Goal: Task Accomplishment & Management: Manage account settings

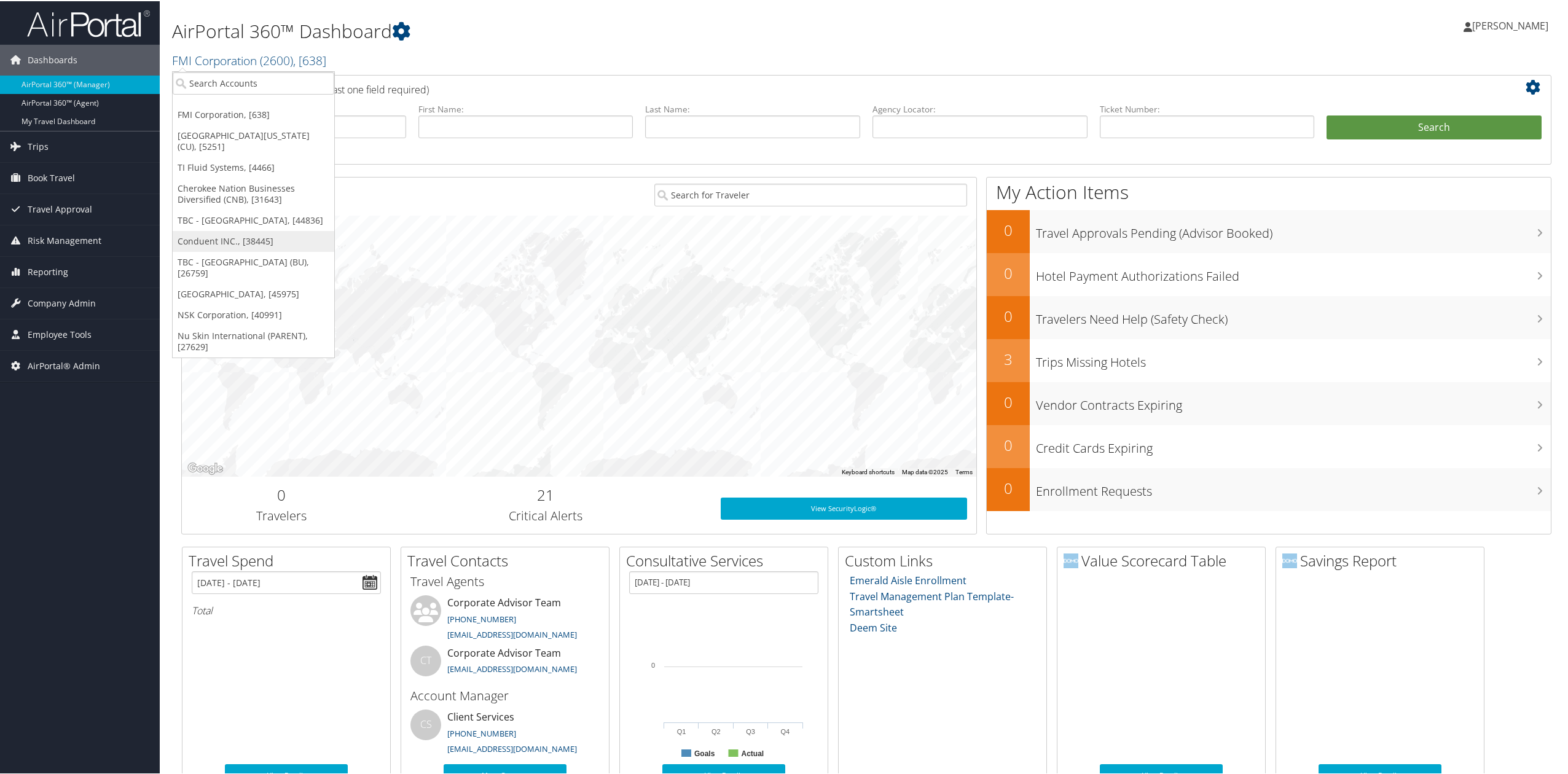
click at [230, 235] on link "Conduent INC., [38445]" at bounding box center [253, 240] width 162 height 21
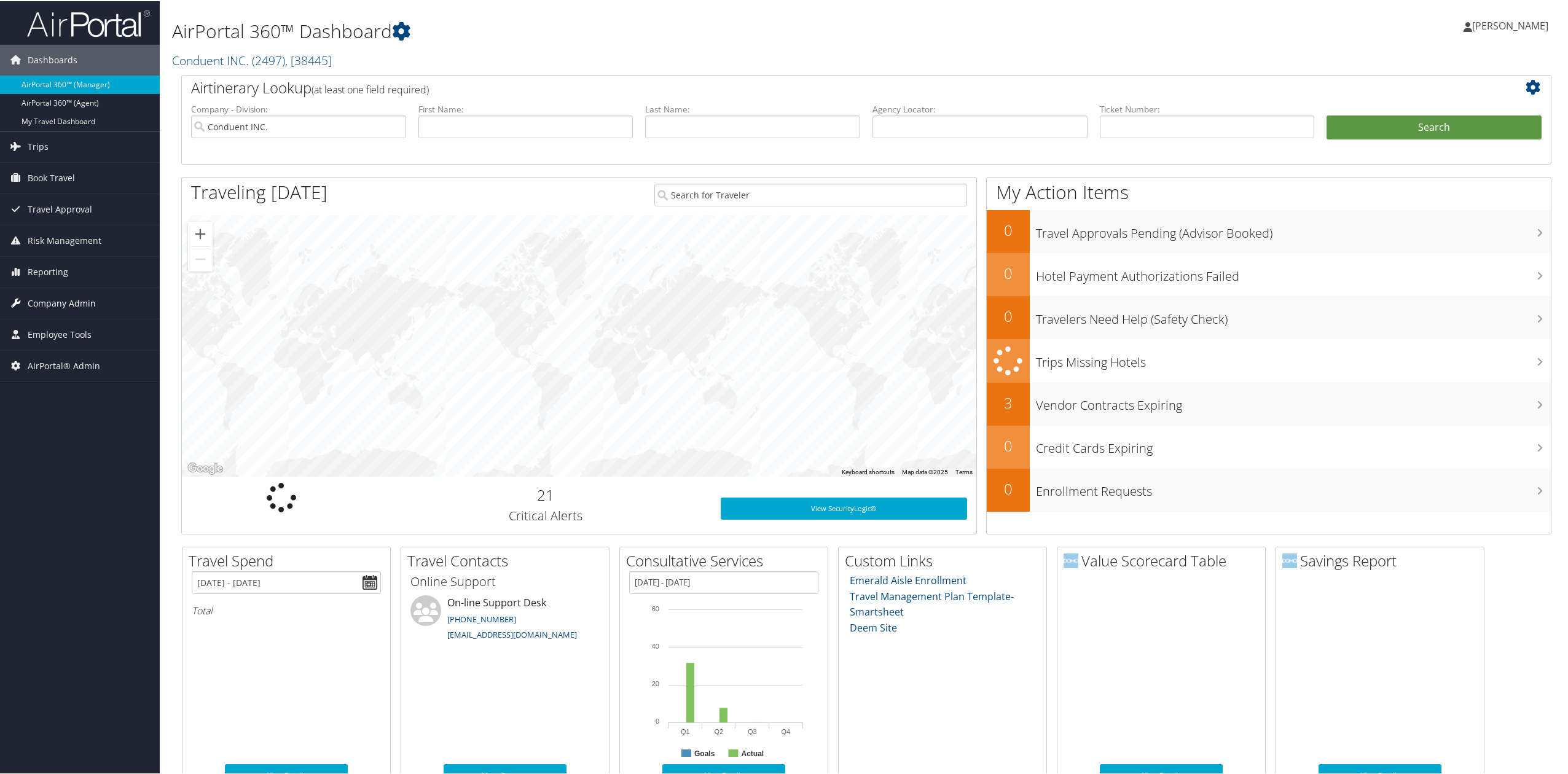
click at [94, 312] on link "Company Admin" at bounding box center [80, 303] width 160 height 31
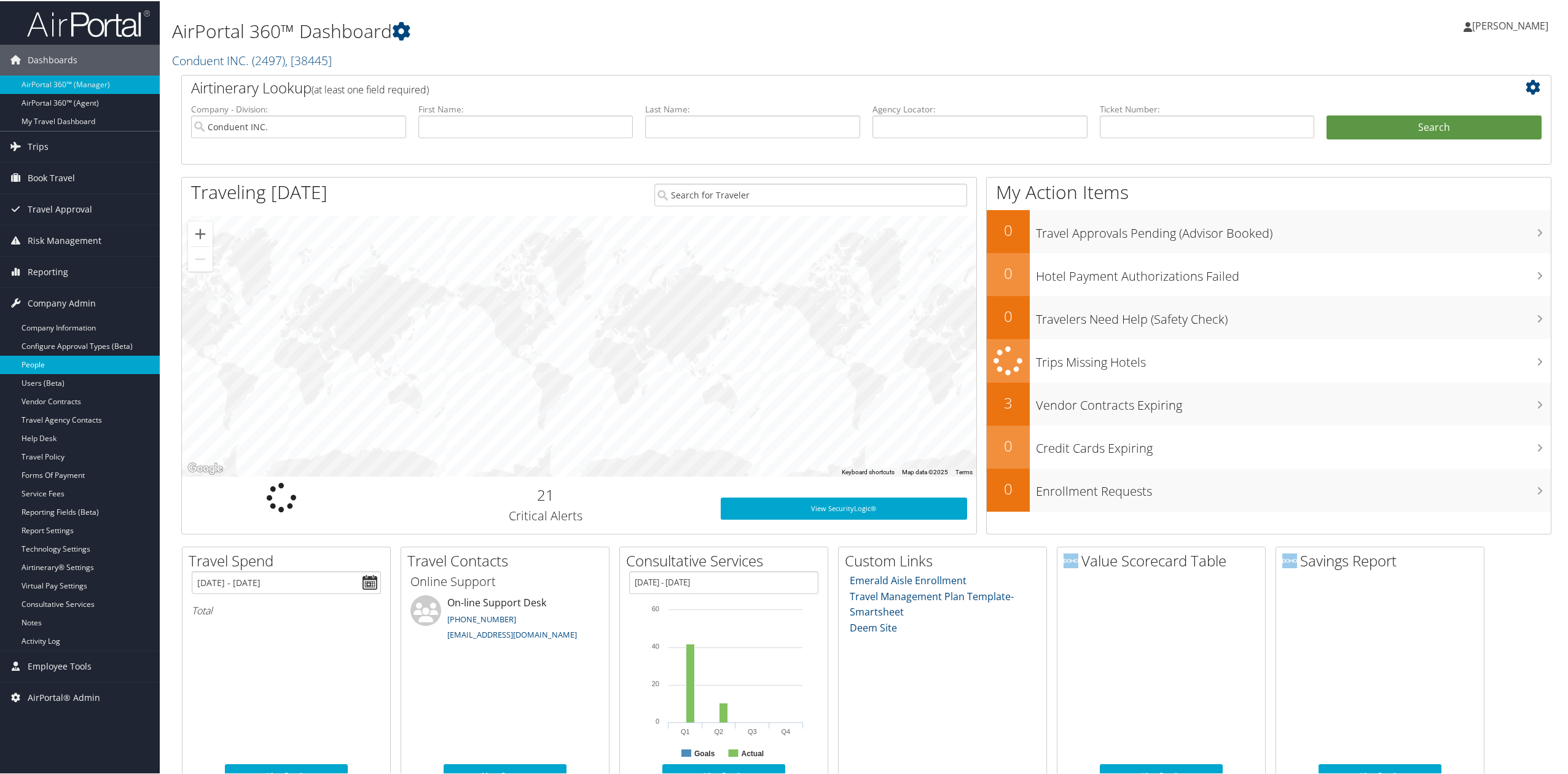
click at [62, 365] on link "People" at bounding box center [80, 364] width 160 height 19
click at [84, 365] on link "People" at bounding box center [80, 364] width 160 height 19
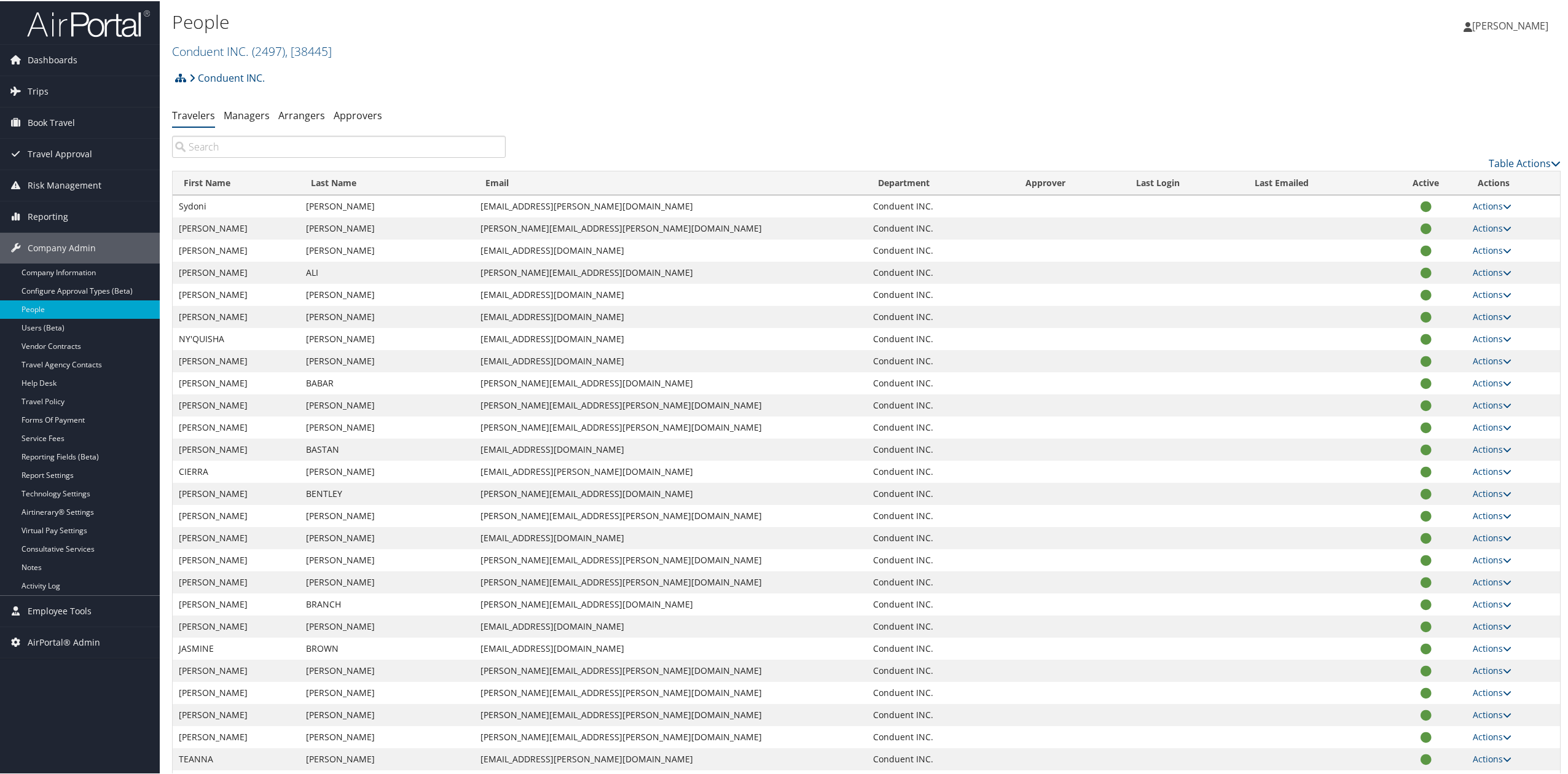
drag, startPoint x: 257, startPoint y: 141, endPoint x: 263, endPoint y: 153, distance: 13.4
click at [258, 142] on input "search" at bounding box center [338, 146] width 334 height 22
click at [245, 119] on link "Managers" at bounding box center [247, 114] width 46 height 13
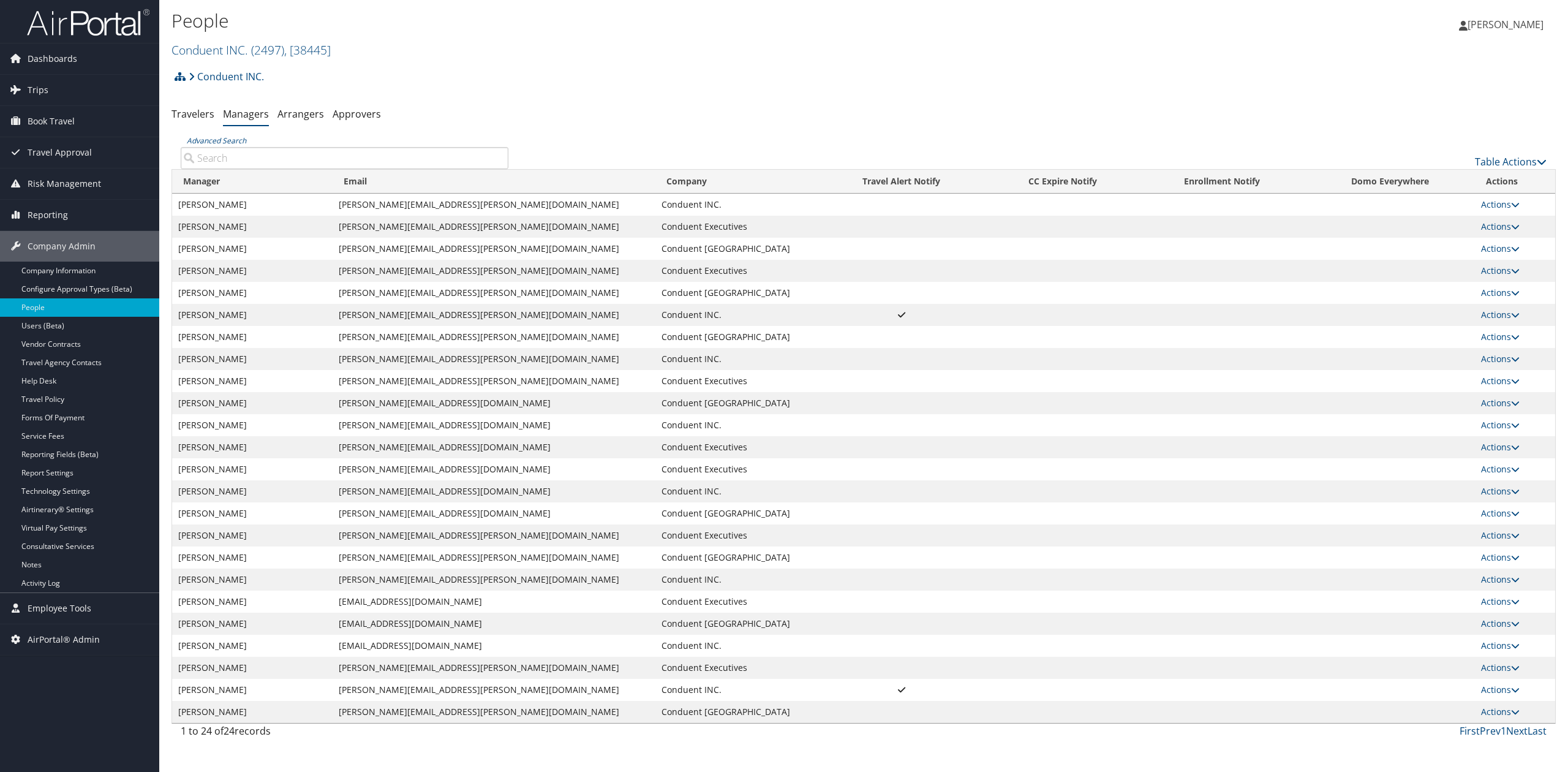
click at [114, 23] on img at bounding box center [88, 22] width 123 height 29
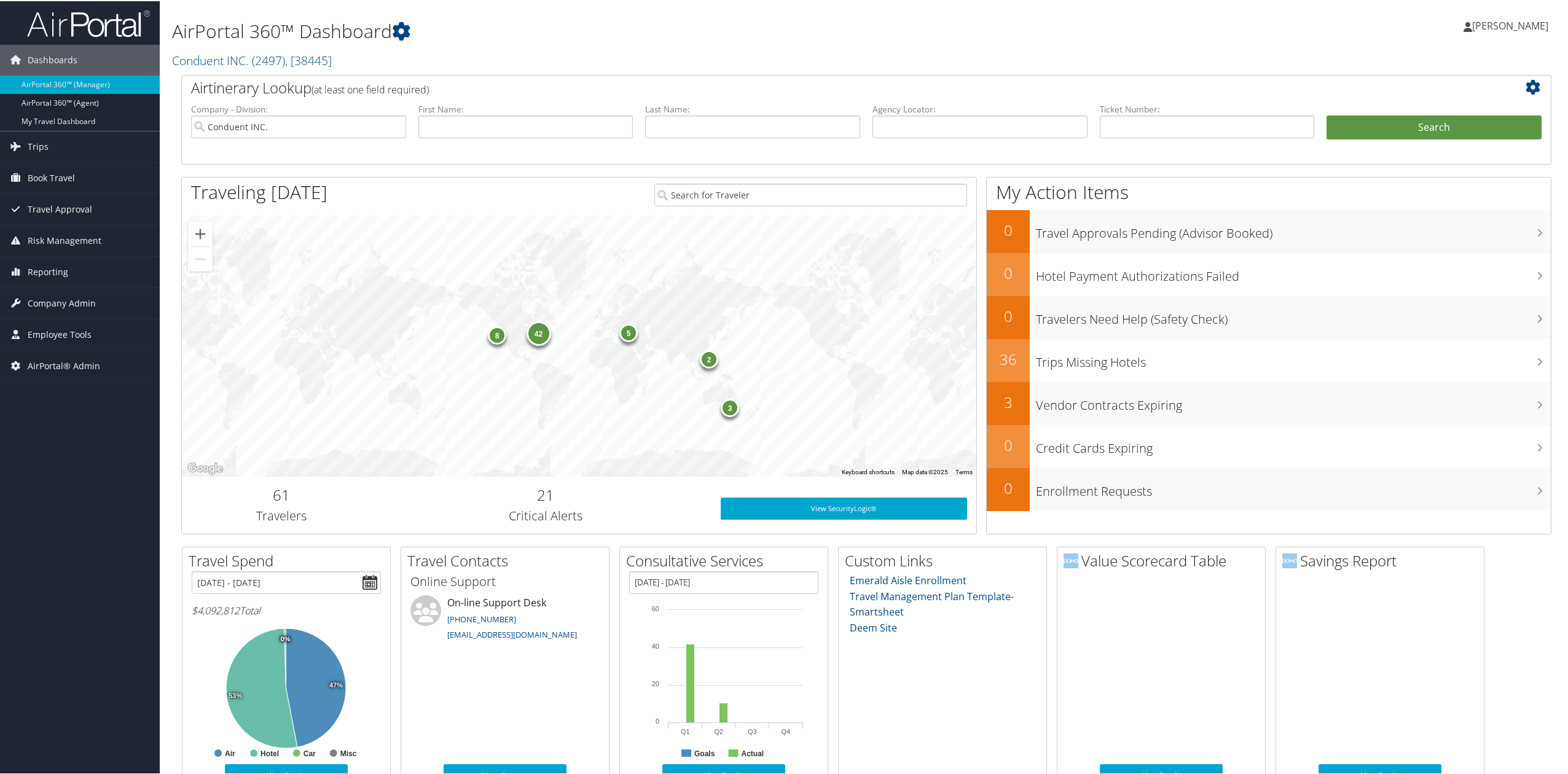
click at [537, 334] on div "42" at bounding box center [539, 332] width 25 height 25
click at [709, 261] on icon at bounding box center [714, 265] width 11 height 10
click at [709, 224] on button "Close" at bounding box center [723, 238] width 29 height 29
click at [126, 310] on link "Company Admin" at bounding box center [80, 303] width 160 height 31
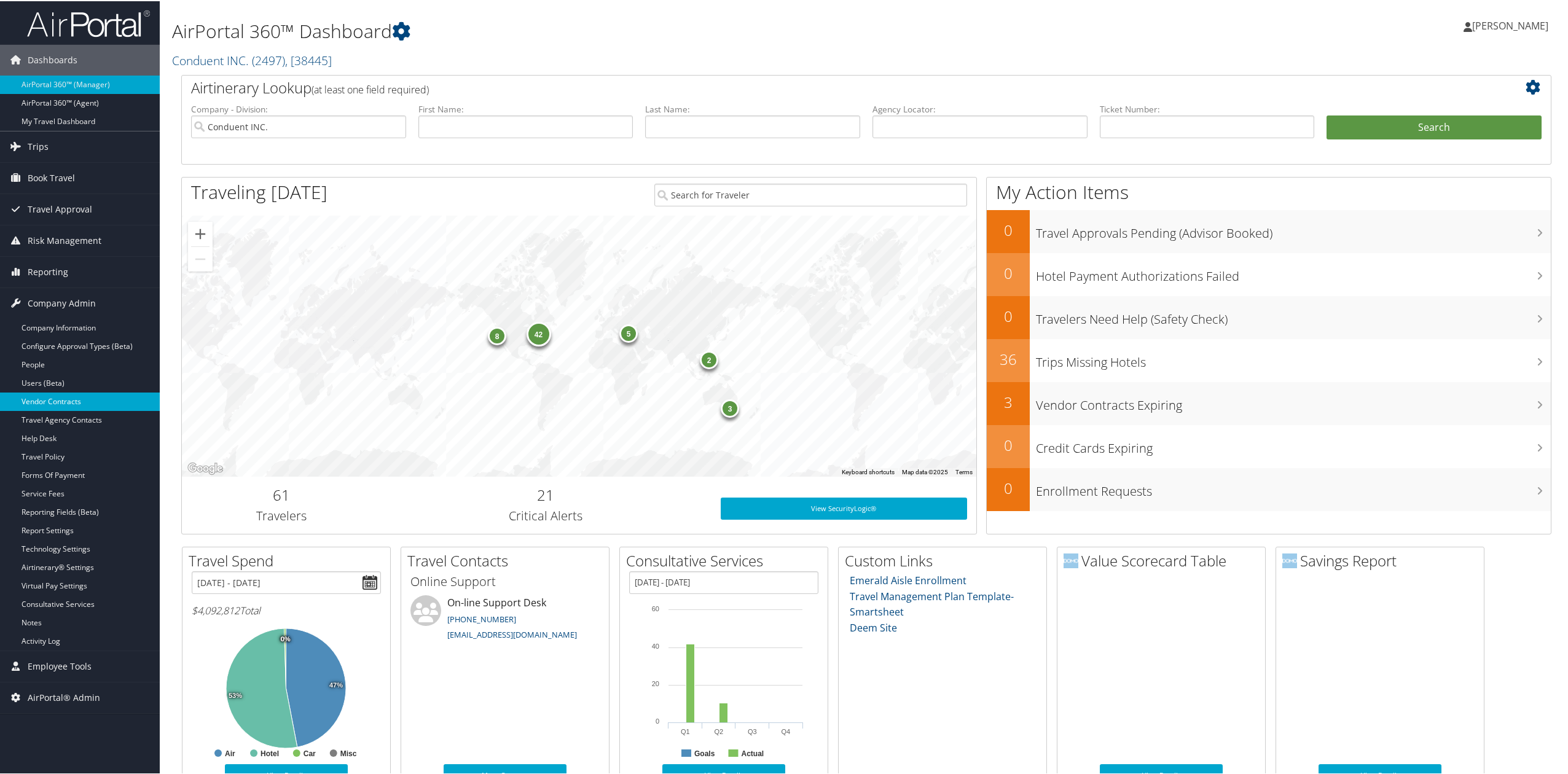
click at [104, 400] on link "Vendor Contracts" at bounding box center [80, 401] width 160 height 19
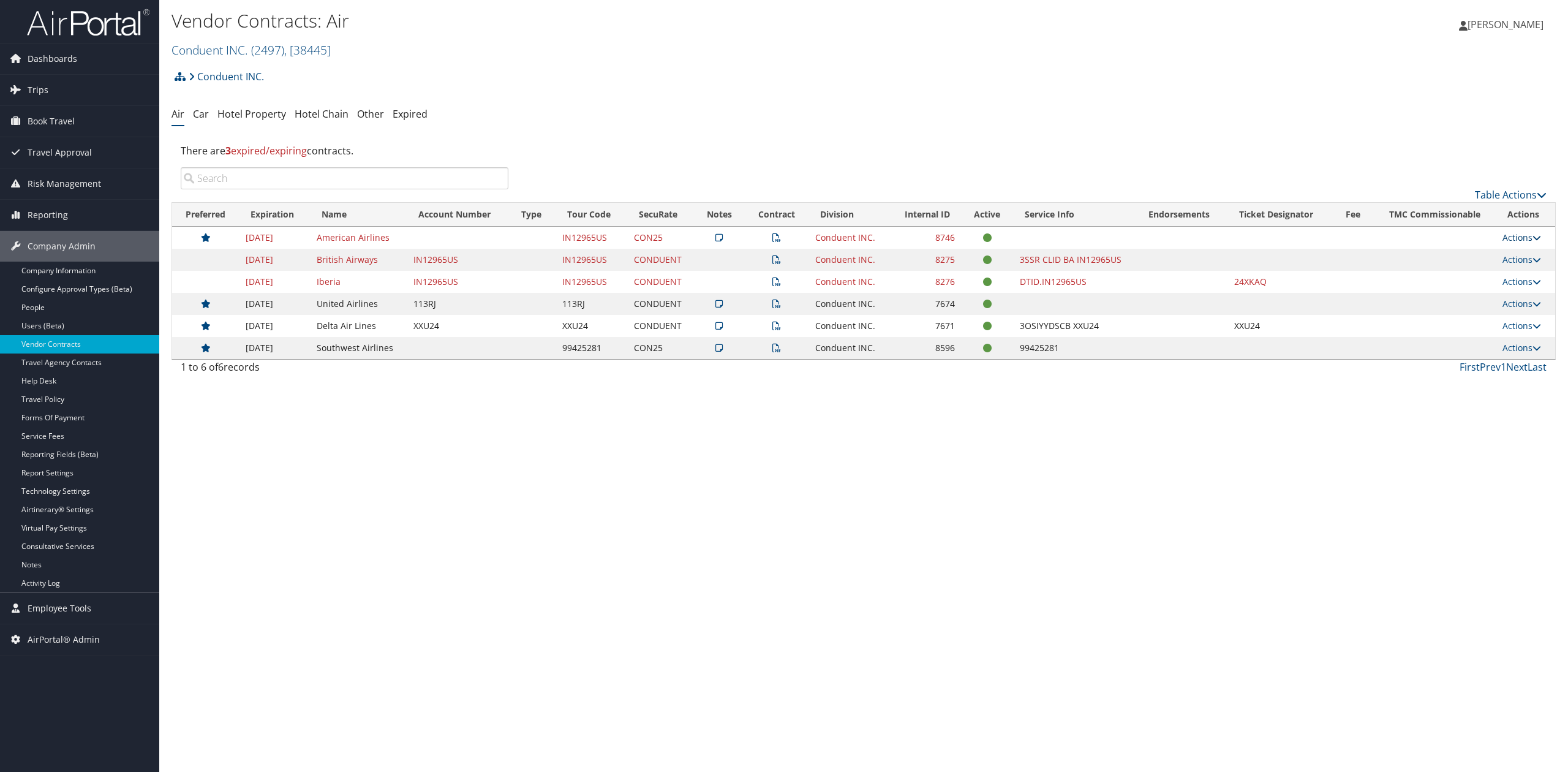
click at [1527, 242] on link "Actions" at bounding box center [1522, 237] width 39 height 12
click at [1490, 286] on link "View Contracts" at bounding box center [1497, 276] width 82 height 21
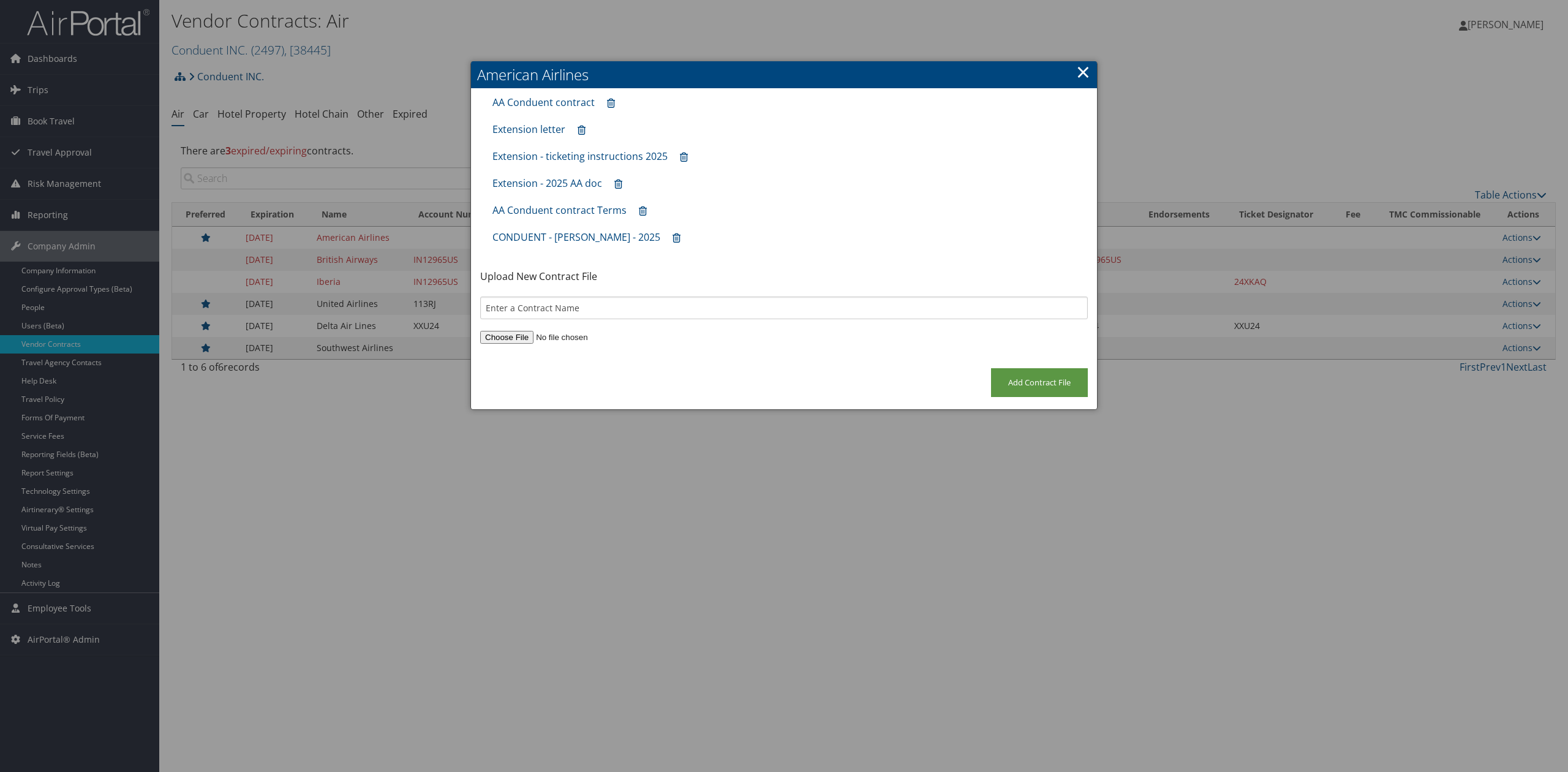
click at [1076, 77] on link "×" at bounding box center [1083, 72] width 14 height 25
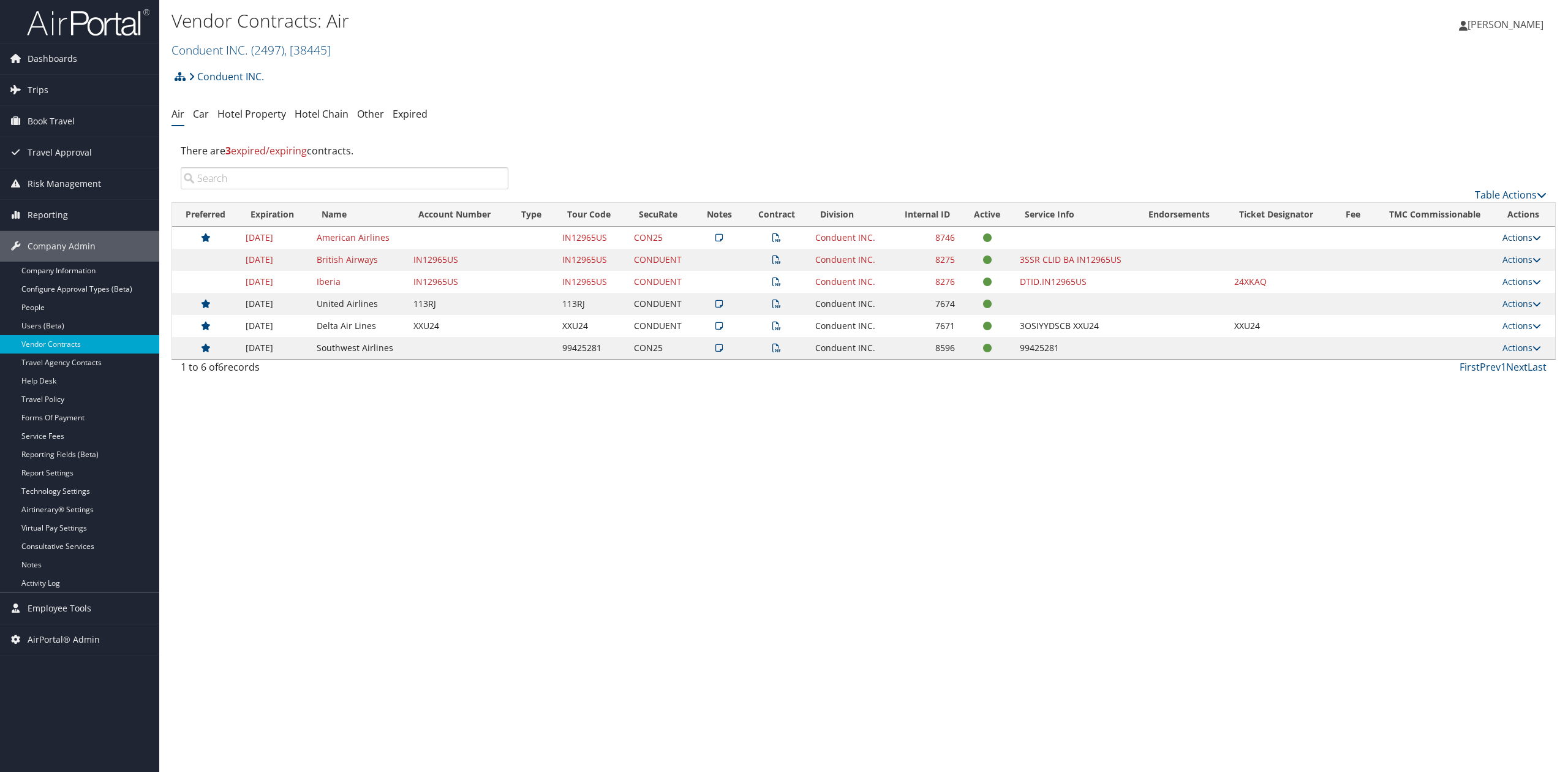
click at [1537, 239] on icon at bounding box center [1536, 237] width 8 height 8
click at [1499, 296] on link "Edit Contract" at bounding box center [1497, 297] width 82 height 21
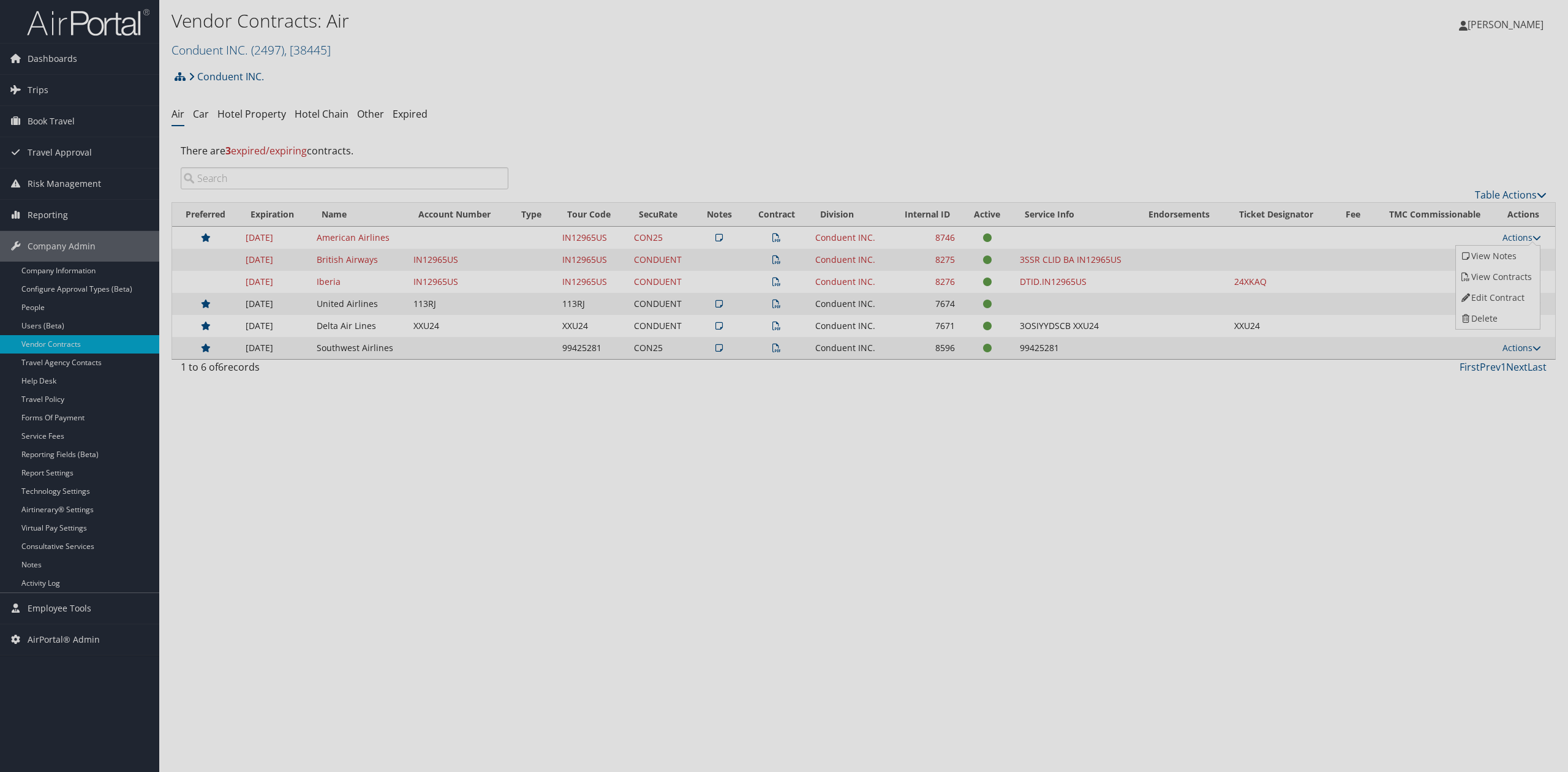
select select "[object Object]"
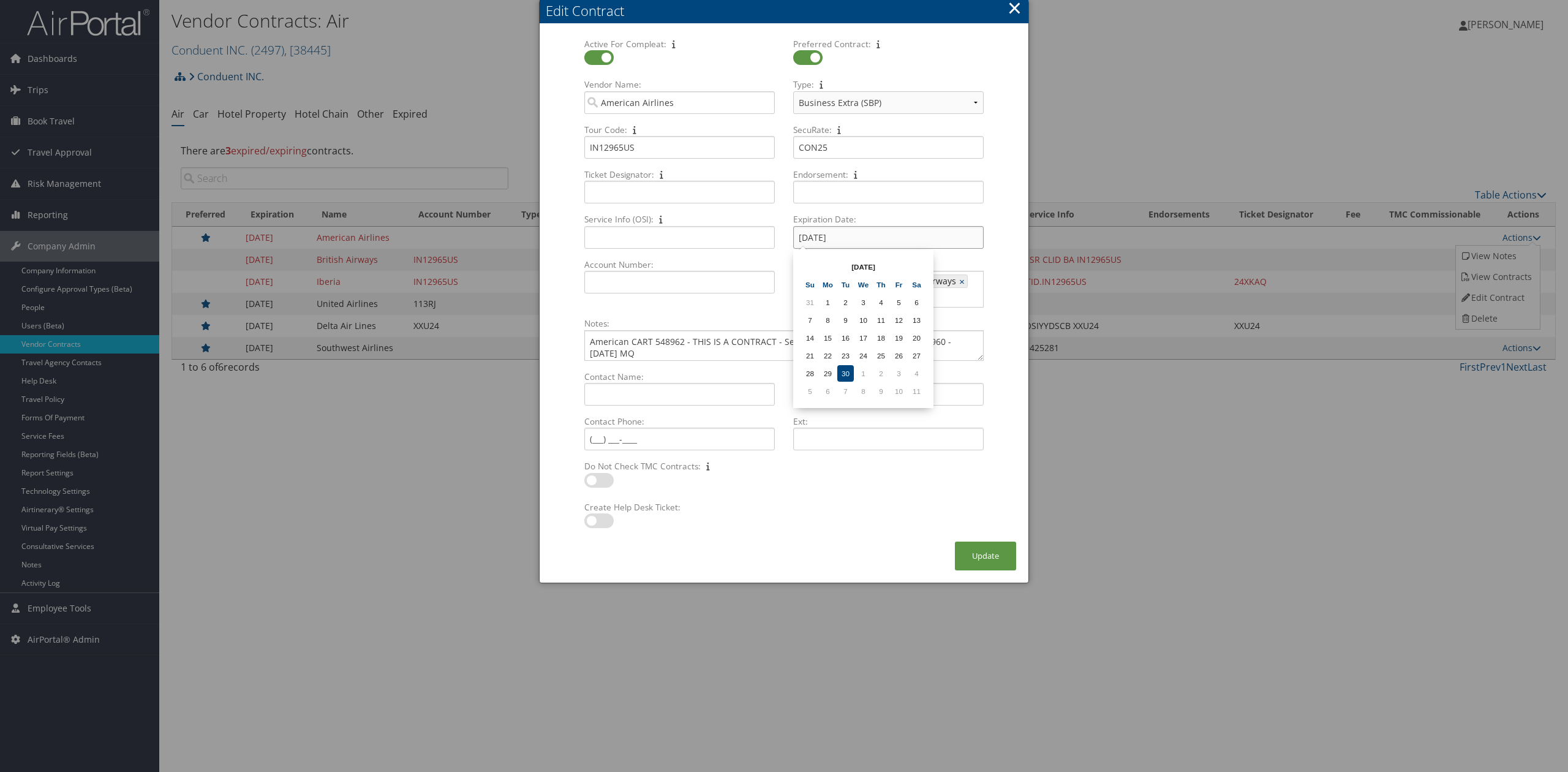
click at [858, 236] on input "09/30/2025" at bounding box center [888, 237] width 191 height 22
click at [916, 266] on th at bounding box center [916, 266] width 16 height 16
click at [892, 373] on td "31" at bounding box center [898, 373] width 16 height 16
type input "10/31/2025"
click at [966, 552] on button "Update" at bounding box center [985, 556] width 61 height 29
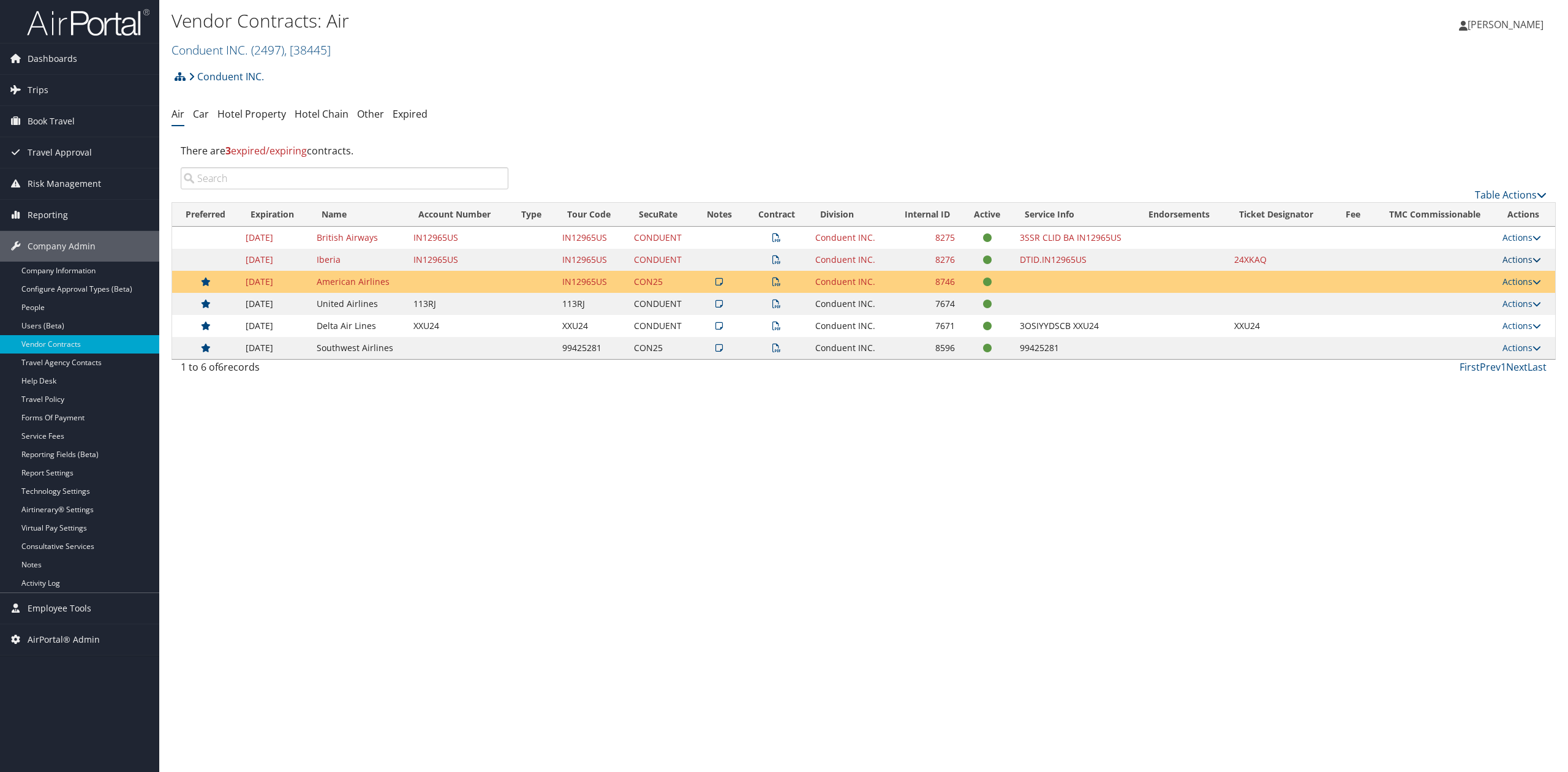
click at [1509, 260] on link "Actions" at bounding box center [1522, 259] width 39 height 12
click at [1495, 305] on link "Edit Contract" at bounding box center [1497, 299] width 82 height 21
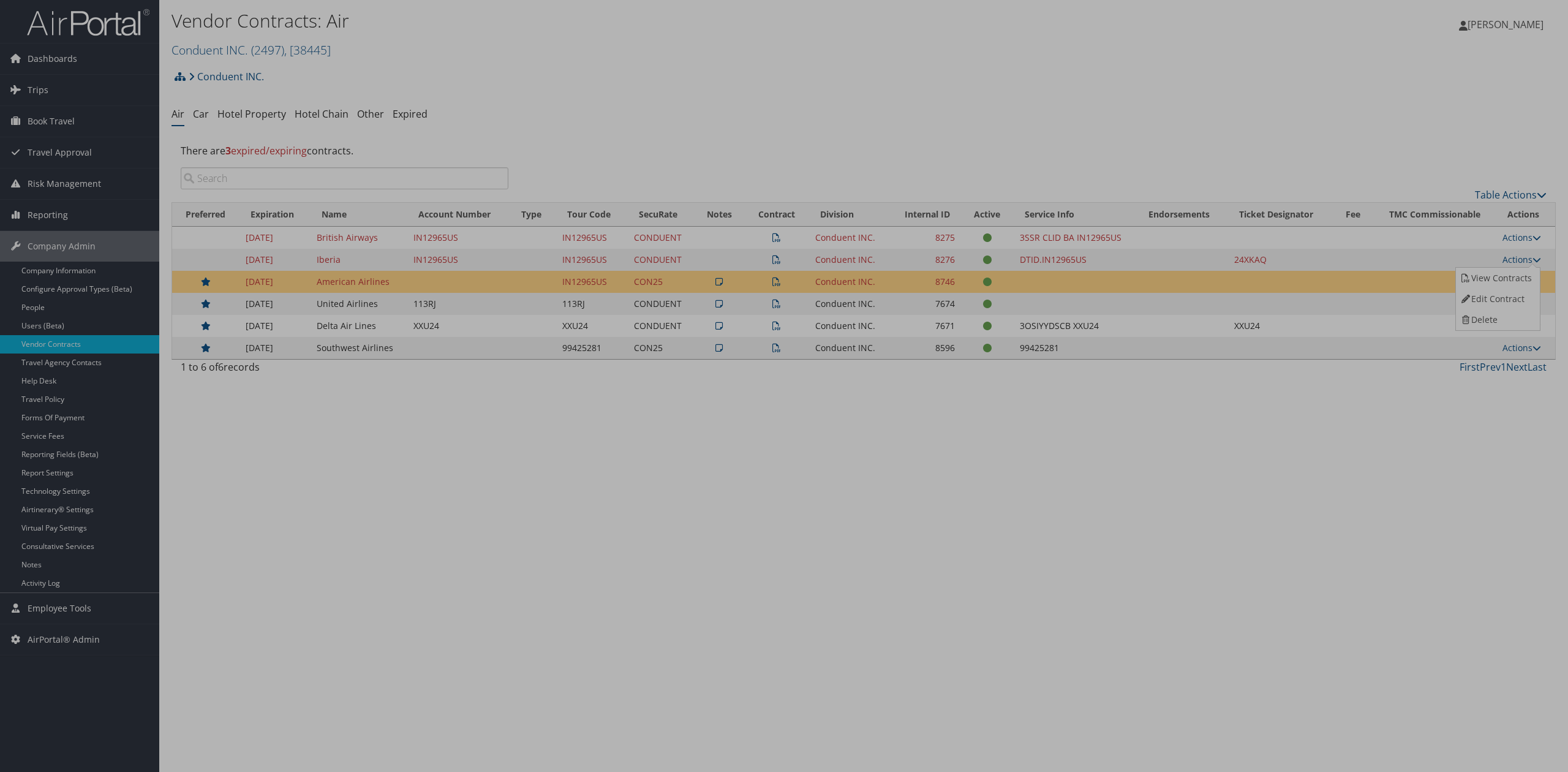
select select "[object Object]"
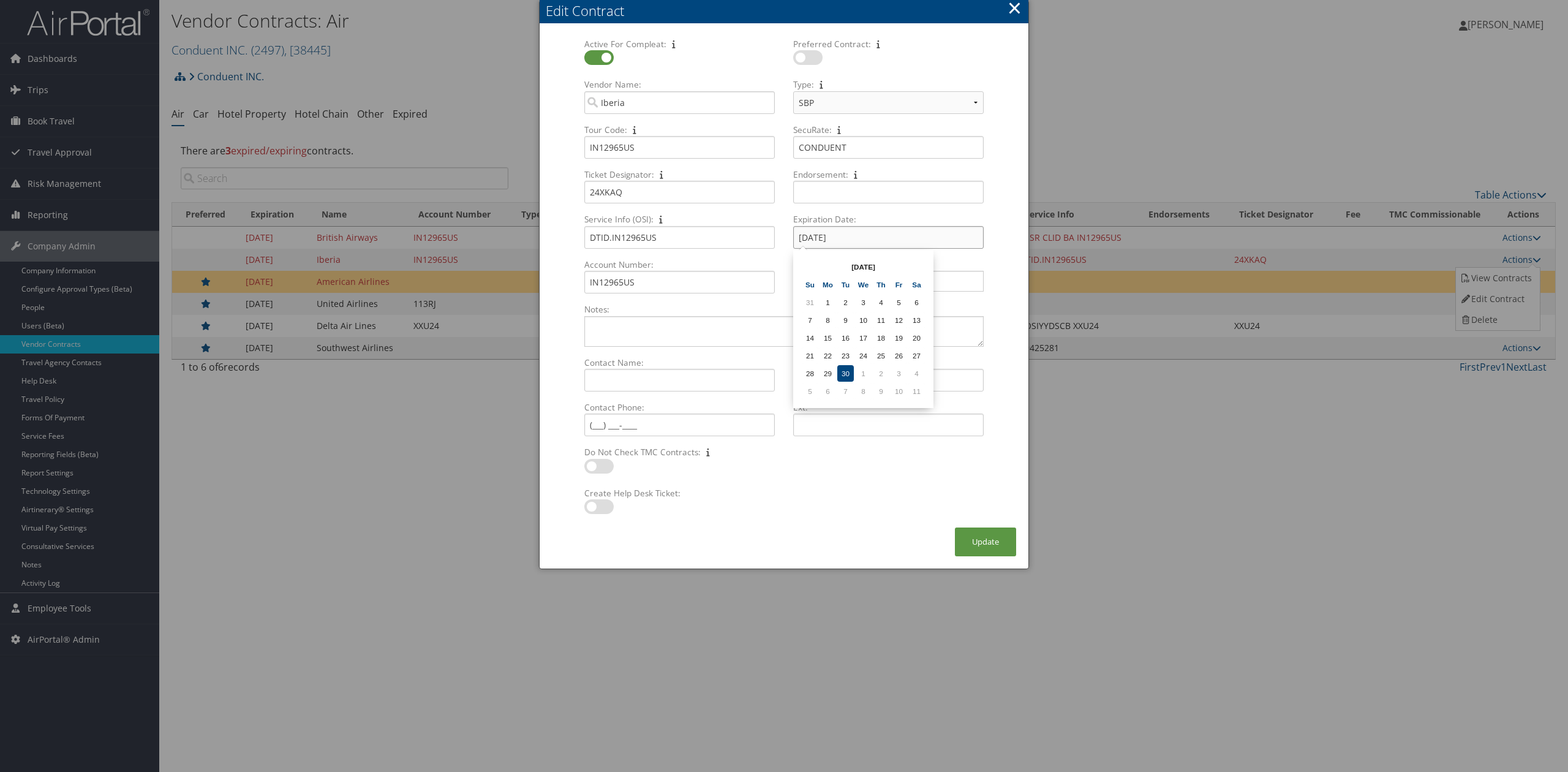
click at [846, 235] on input "09/30/2025" at bounding box center [888, 237] width 191 height 22
click at [917, 268] on th at bounding box center [916, 266] width 16 height 16
click at [892, 367] on td "31" at bounding box center [898, 373] width 16 height 16
type input "10/31/2025"
click at [963, 540] on button "Update" at bounding box center [985, 541] width 61 height 29
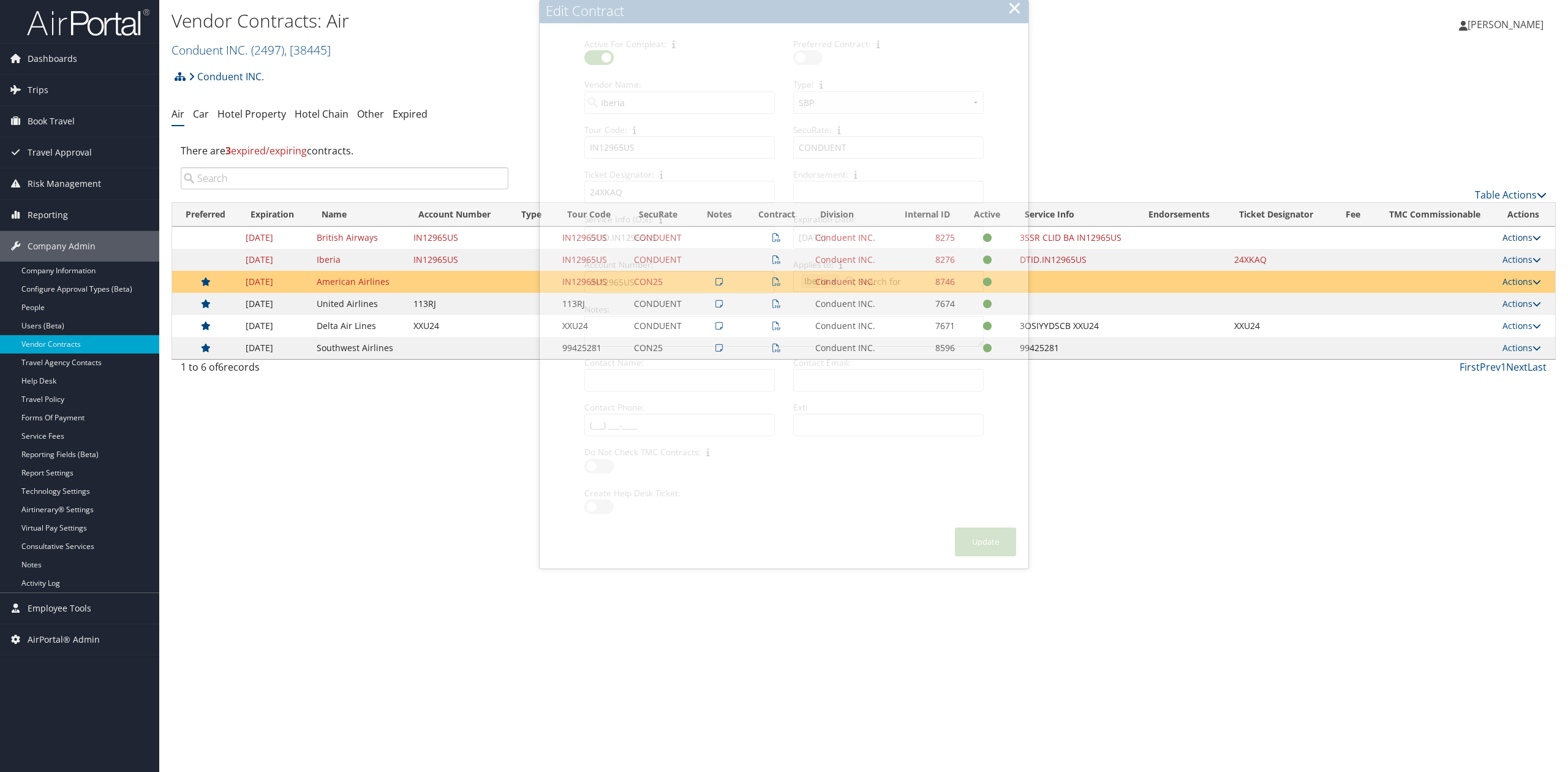
click at [1515, 241] on link "Actions" at bounding box center [1522, 237] width 39 height 12
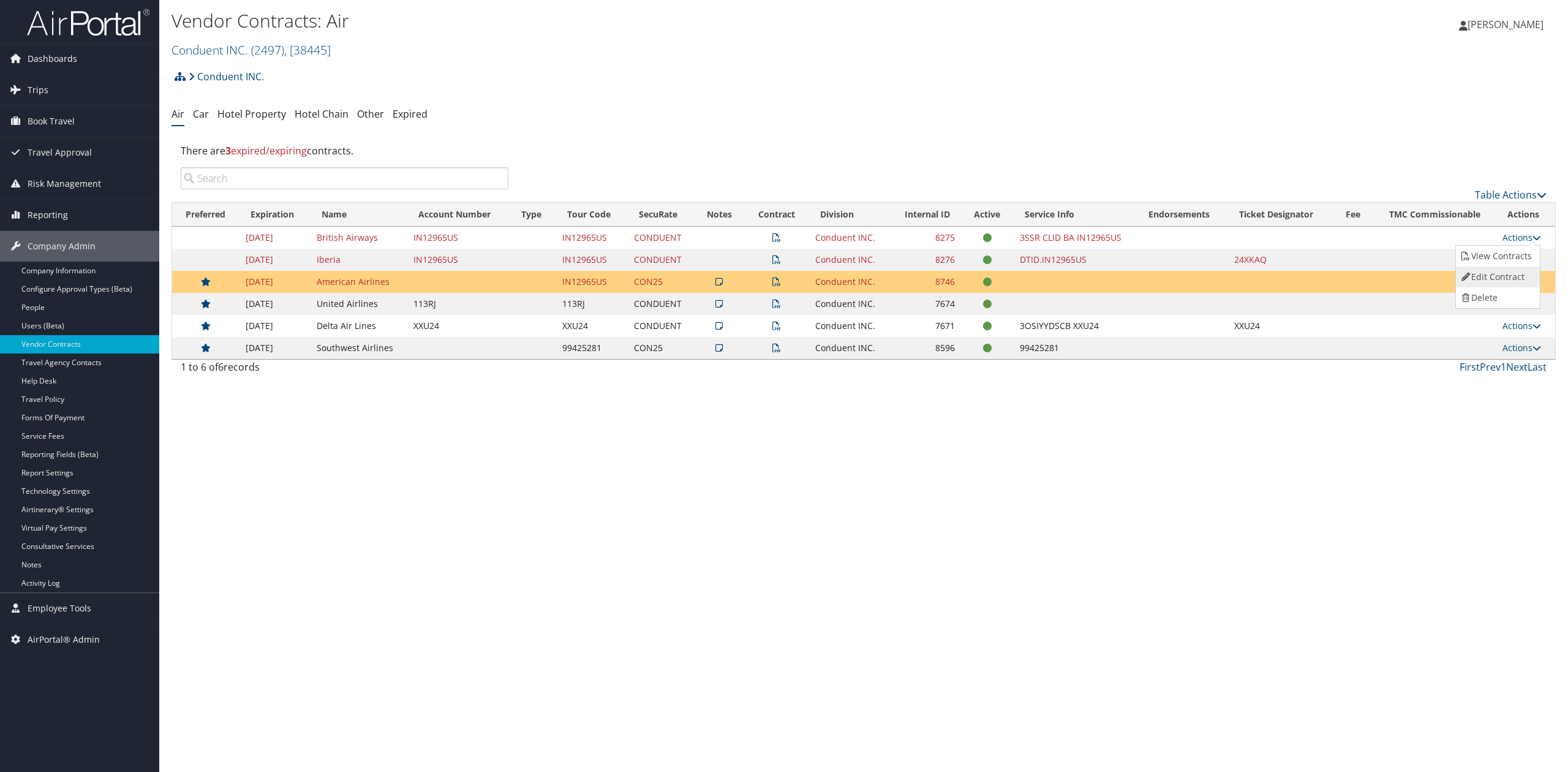
click at [1498, 282] on link "Edit Contract" at bounding box center [1497, 276] width 82 height 21
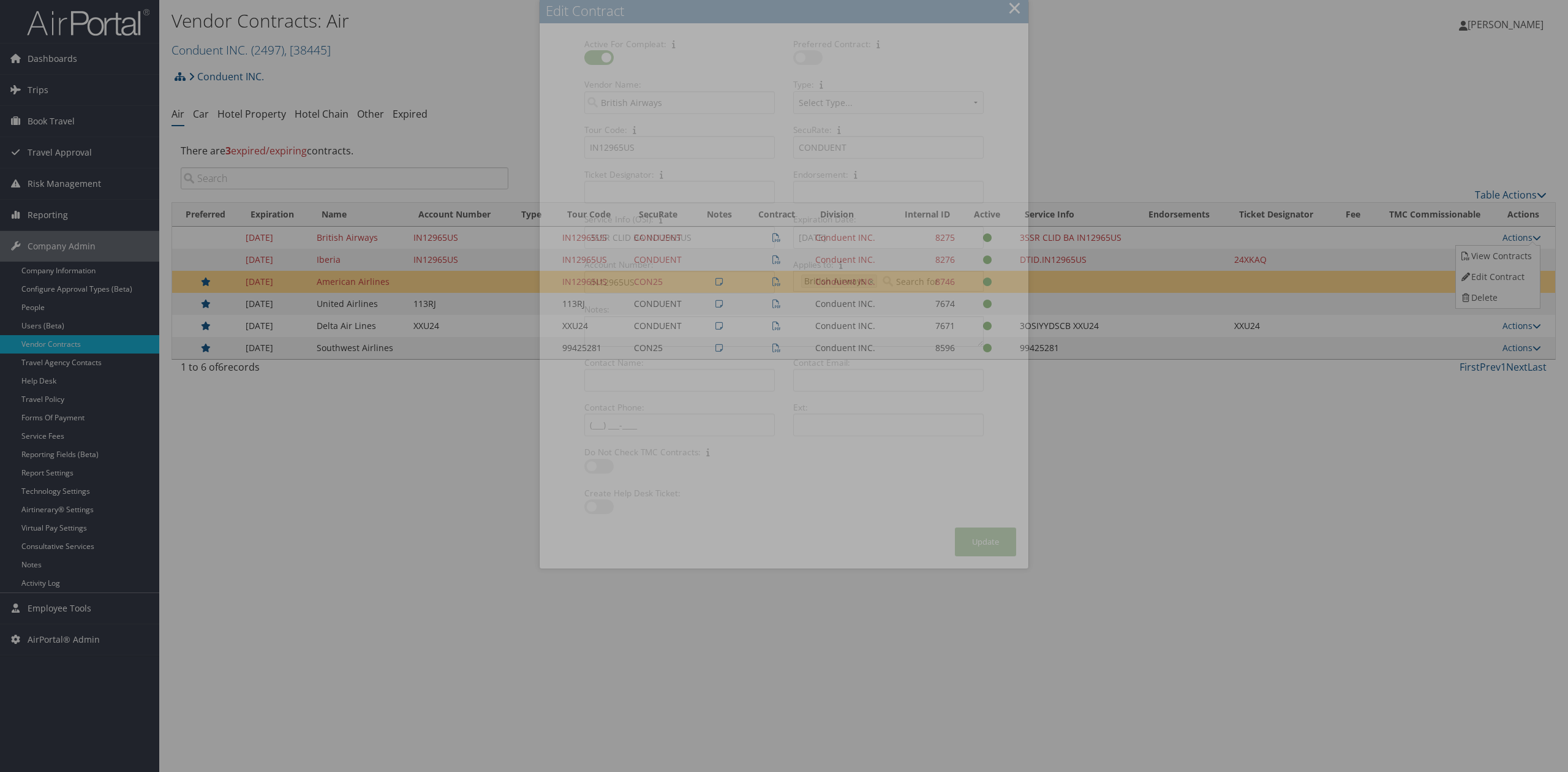
select select "[object Object]"
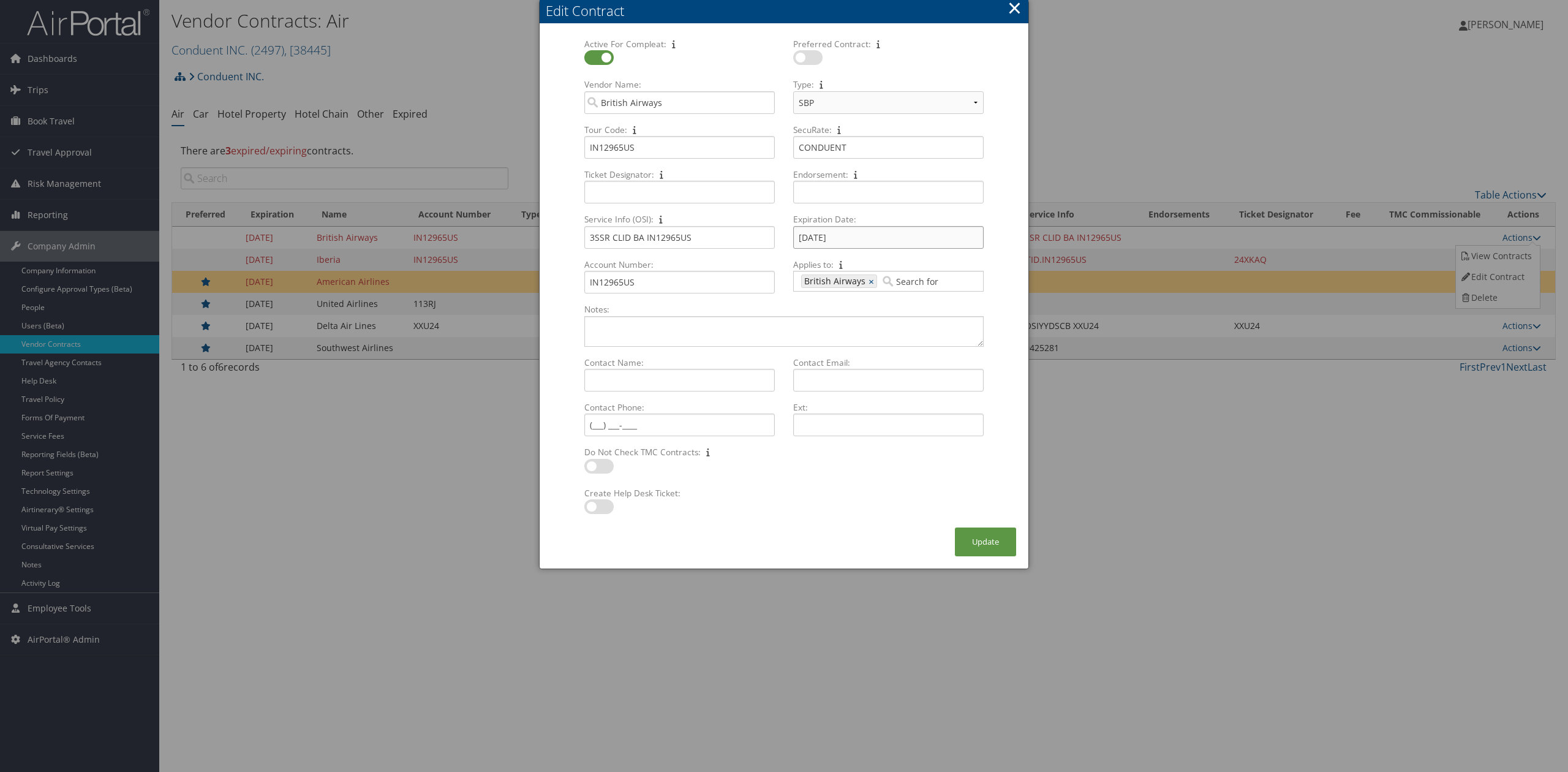
click at [861, 241] on input "09/30/2025" at bounding box center [888, 237] width 191 height 22
click at [913, 267] on th at bounding box center [916, 266] width 16 height 16
click at [890, 373] on td "31" at bounding box center [898, 373] width 16 height 16
type input "10/31/2025"
click at [975, 539] on button "Update" at bounding box center [985, 541] width 61 height 29
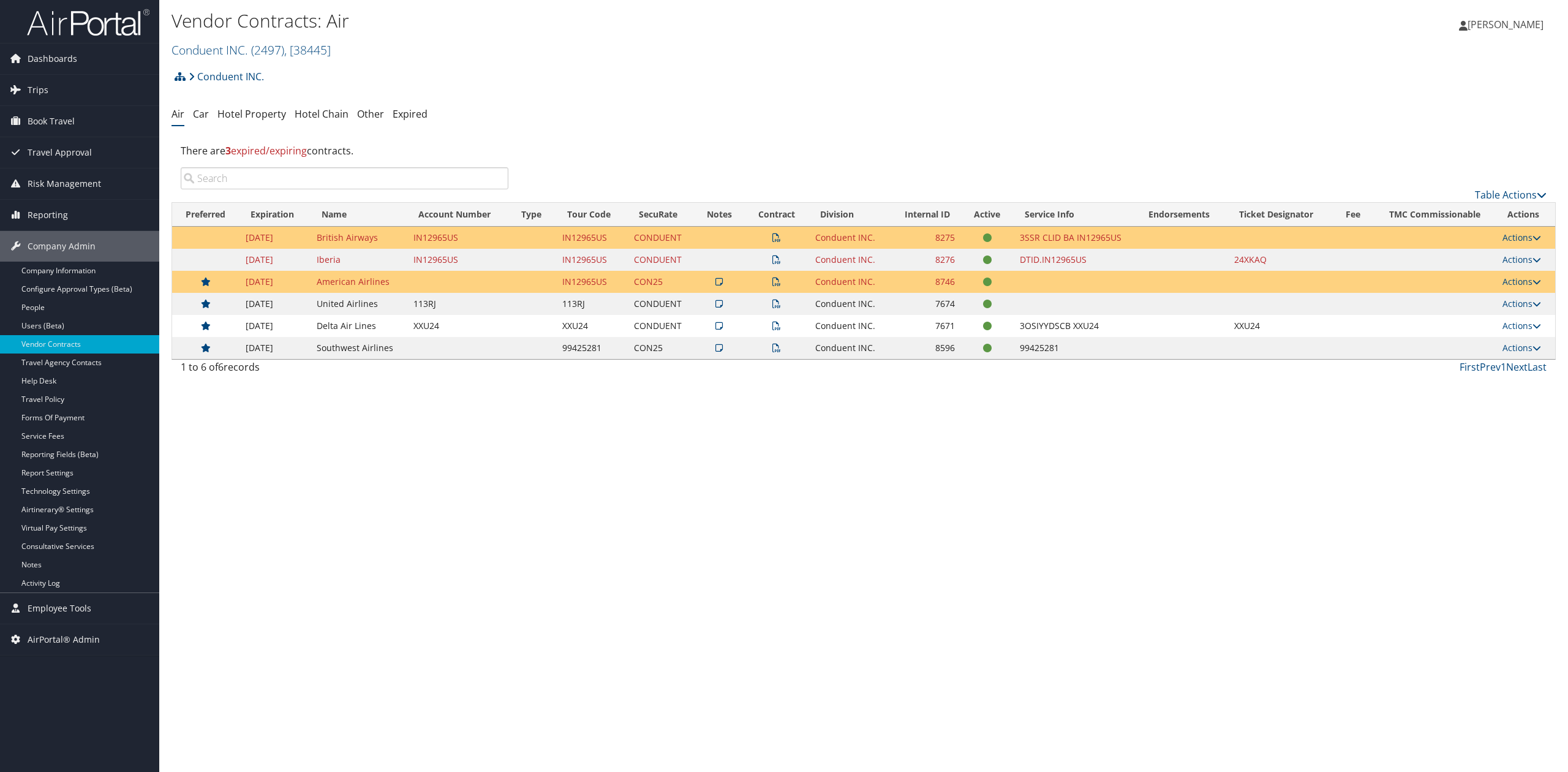
click at [654, 510] on div "Vendor Contracts: Air Conduent INC. ( 2497 ) , [ 38445 ] Conduent INC. FMI Corp…" at bounding box center [863, 386] width 1408 height 772
click at [405, 491] on div "Vendor Contracts: Air Conduent INC. ( 2497 ) , [ 38445 ] Conduent INC. FMI Corp…" at bounding box center [863, 386] width 1408 height 772
click at [1505, 283] on link "Actions" at bounding box center [1522, 281] width 39 height 12
click at [1492, 338] on link "Edit Contract" at bounding box center [1497, 341] width 82 height 21
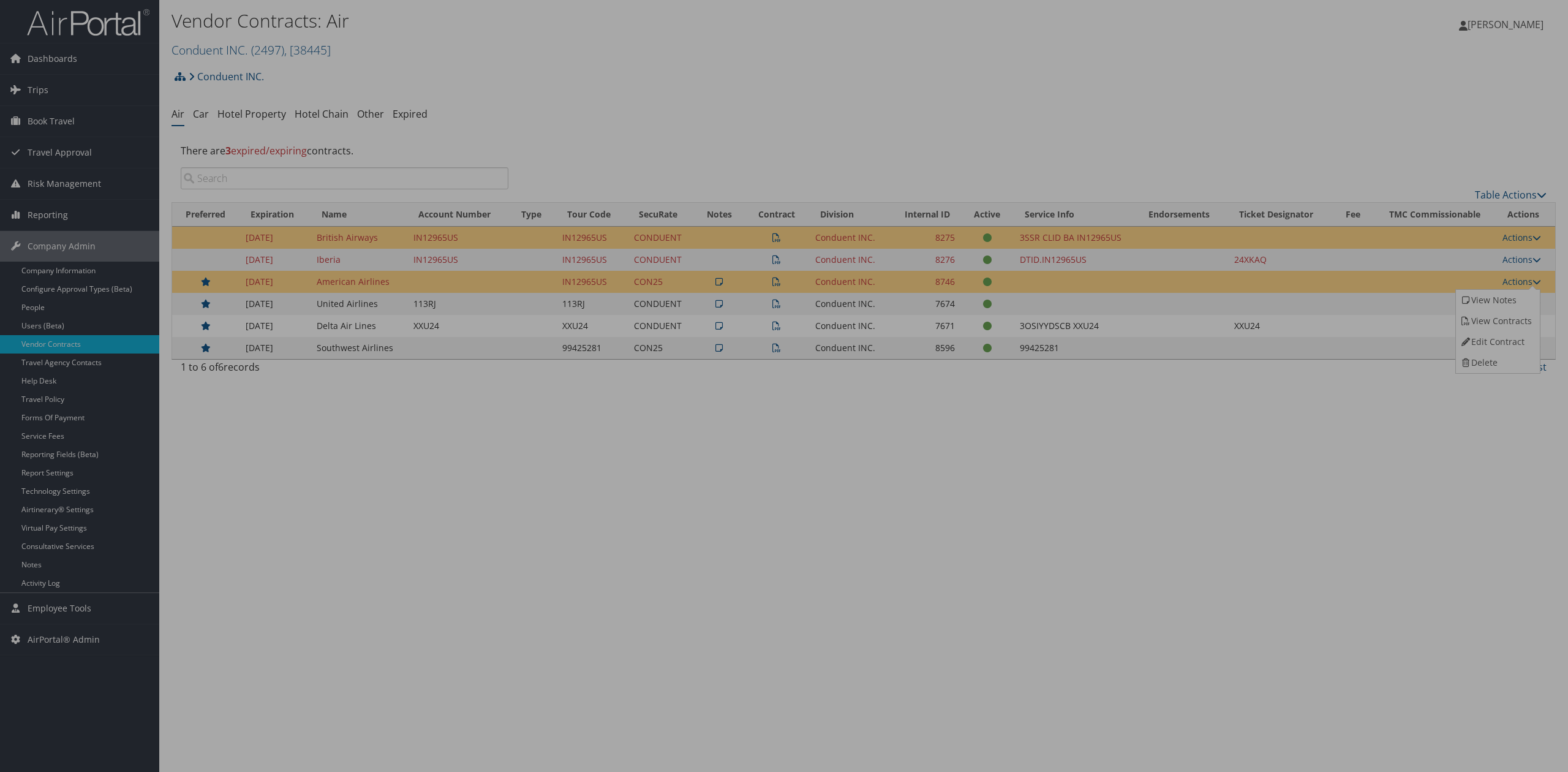
select select "[object Object]"
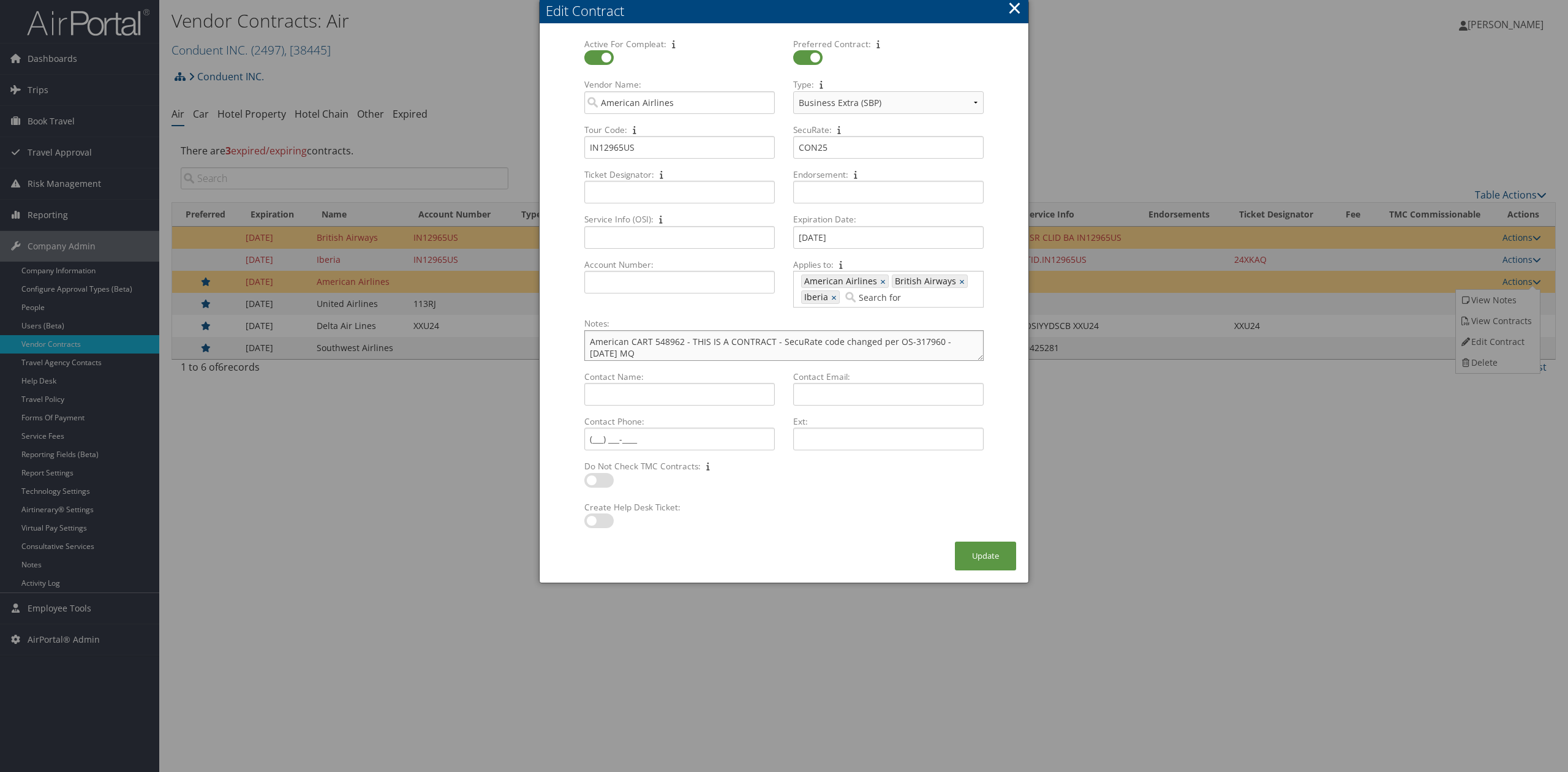
click at [693, 358] on textarea "American CART 548962 - THIS IS A CONTRACT - SecuRate code changed per OS-317960…" at bounding box center [783, 346] width 399 height 31
type textarea "American CART 548962 - THIS IS A CONTRACT - SecuRate code changed per OS-317960…"
click at [990, 538] on div "Create Help Desk Ticket: Multiple values The selected items contain different v…" at bounding box center [783, 521] width 417 height 40
click at [985, 569] on button "Update" at bounding box center [985, 556] width 61 height 29
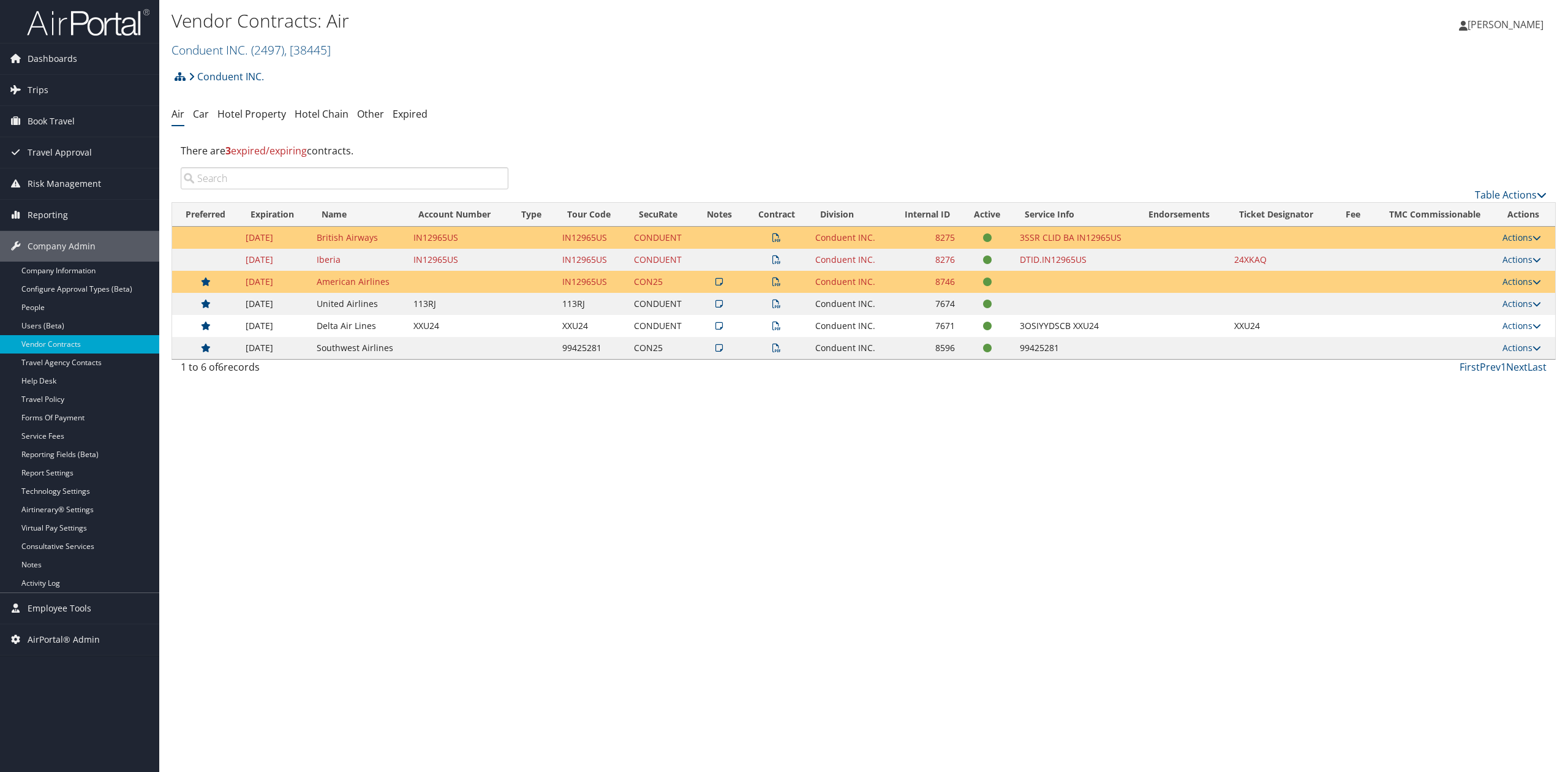
click at [941, 438] on div "Vendor Contracts: Air Conduent INC. ( 2497 ) , [ 38445 ] Conduent INC. FMI Corp…" at bounding box center [863, 386] width 1408 height 772
click at [877, 496] on div "Vendor Contracts: Air Conduent INC. ( 2497 ) , [ 38445 ] Conduent INC. FMI Corp…" at bounding box center [863, 386] width 1408 height 772
drag, startPoint x: 286, startPoint y: 52, endPoint x: 272, endPoint y: 52, distance: 14.0
click at [284, 52] on span "( 2497 )" at bounding box center [267, 49] width 33 height 16
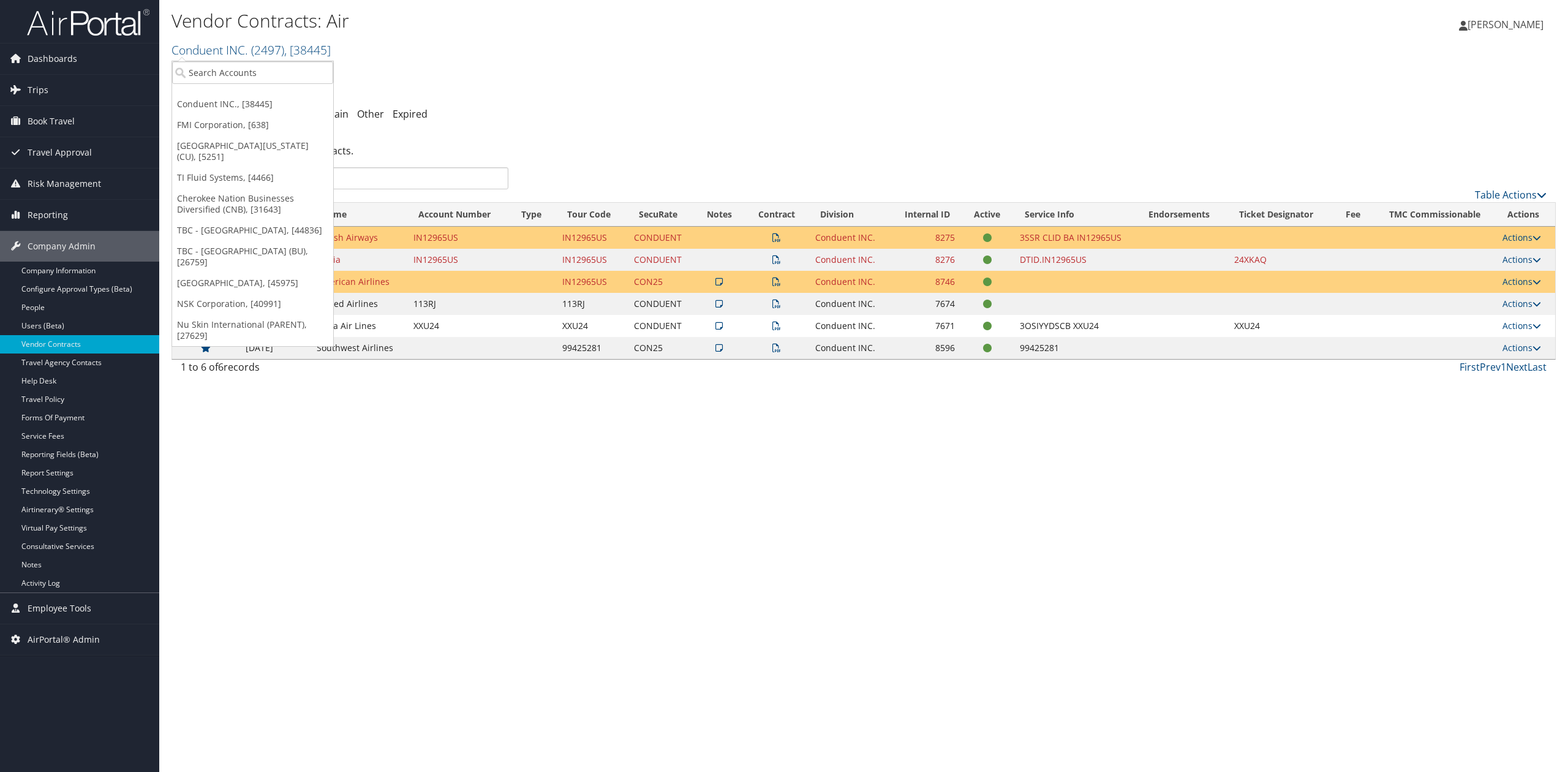
click at [299, 434] on div "Vendor Contracts: Air Conduent INC. ( 2497 ) , [ 38445 ] Conduent INC. FMI Corp…" at bounding box center [863, 386] width 1408 height 772
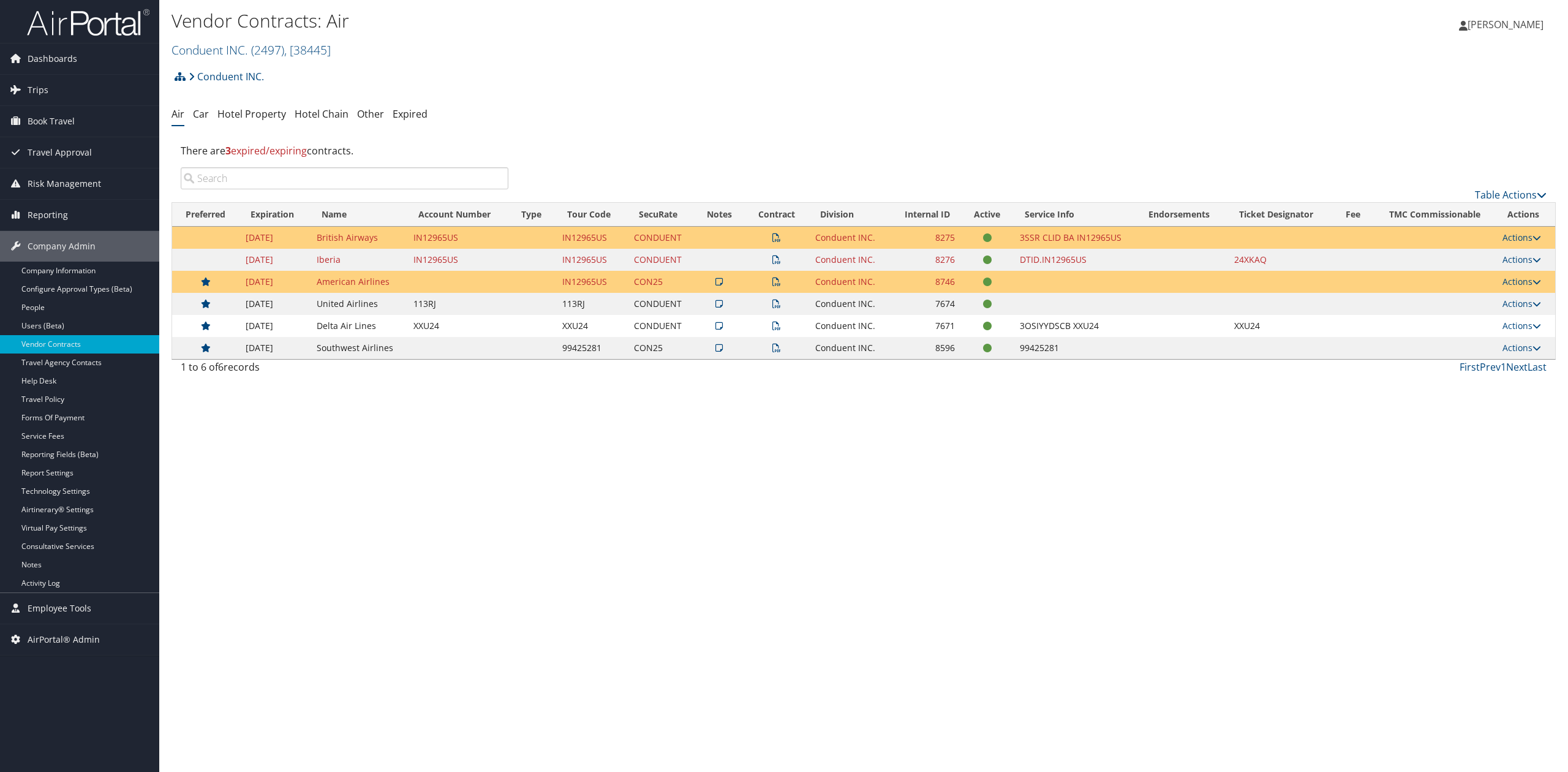
click at [349, 474] on div "Vendor Contracts: Air Conduent INC. ( 2497 ) , [ 38445 ] Conduent INC. FMI Corp…" at bounding box center [863, 386] width 1408 height 772
click at [75, 86] on link "Trips" at bounding box center [79, 90] width 159 height 31
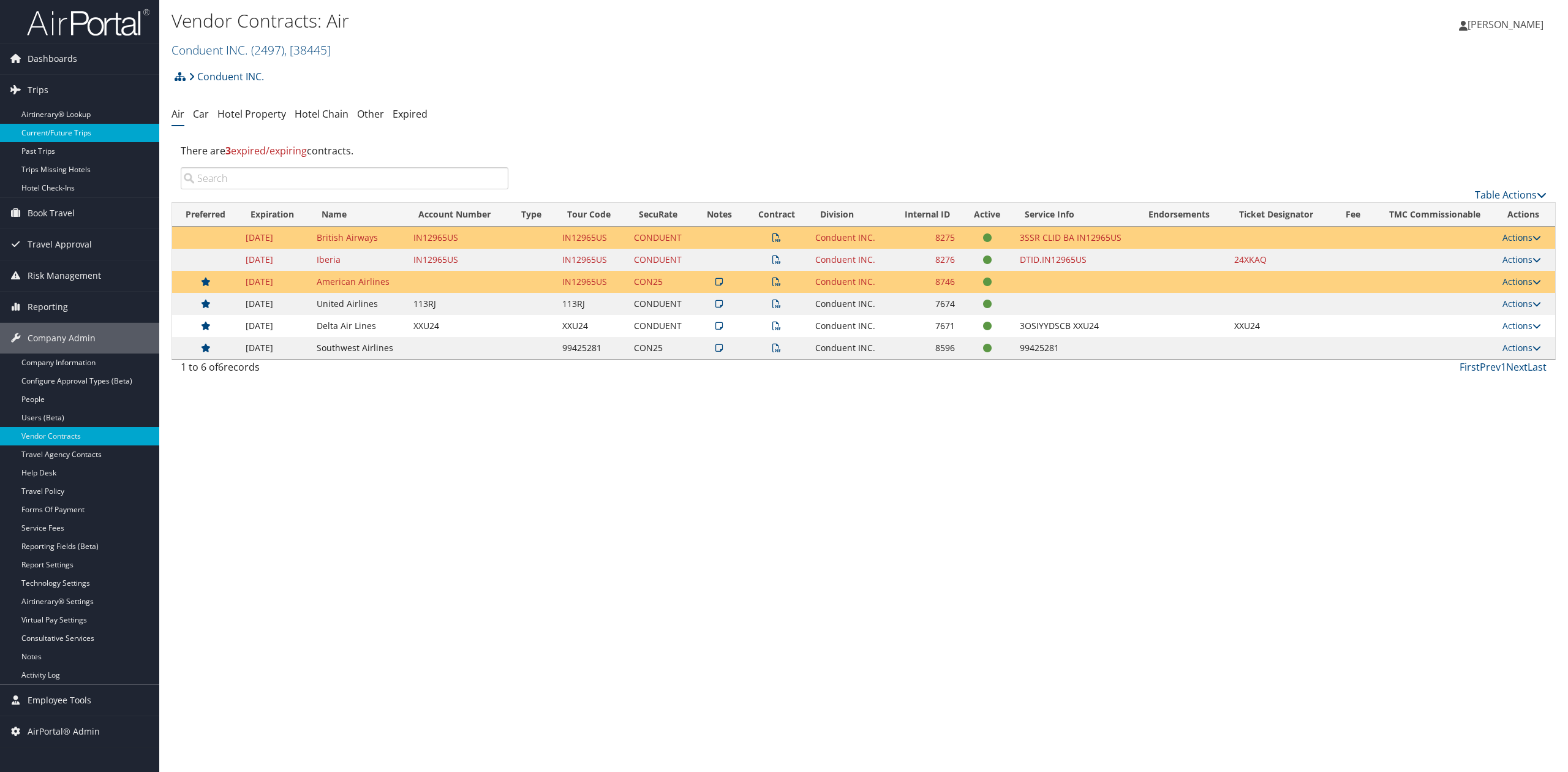
click at [108, 133] on link "Current/Future Trips" at bounding box center [79, 133] width 159 height 19
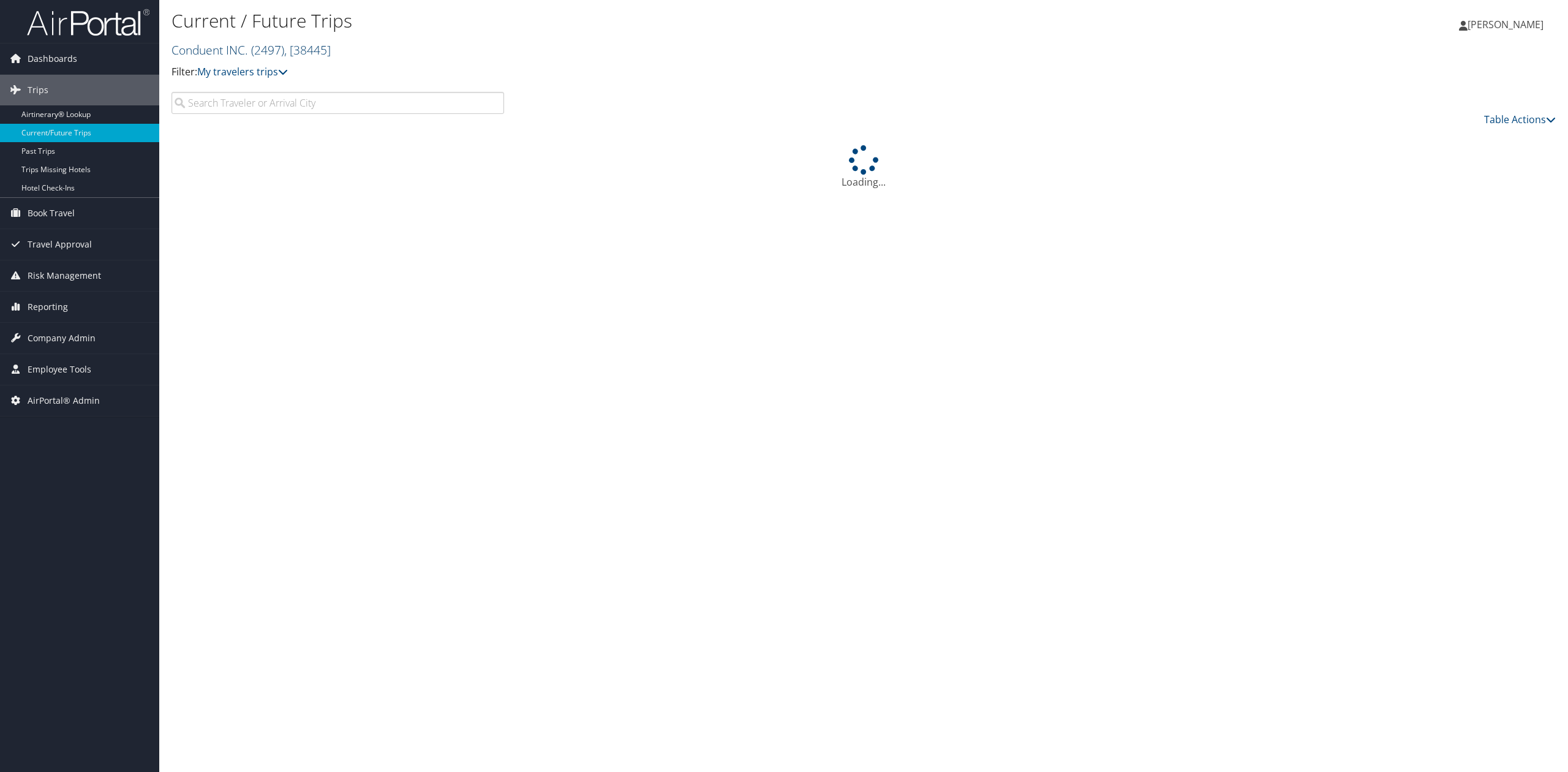
click at [211, 47] on link "Conduent INC. ( 2497 ) , [ 38445 ]" at bounding box center [251, 49] width 159 height 16
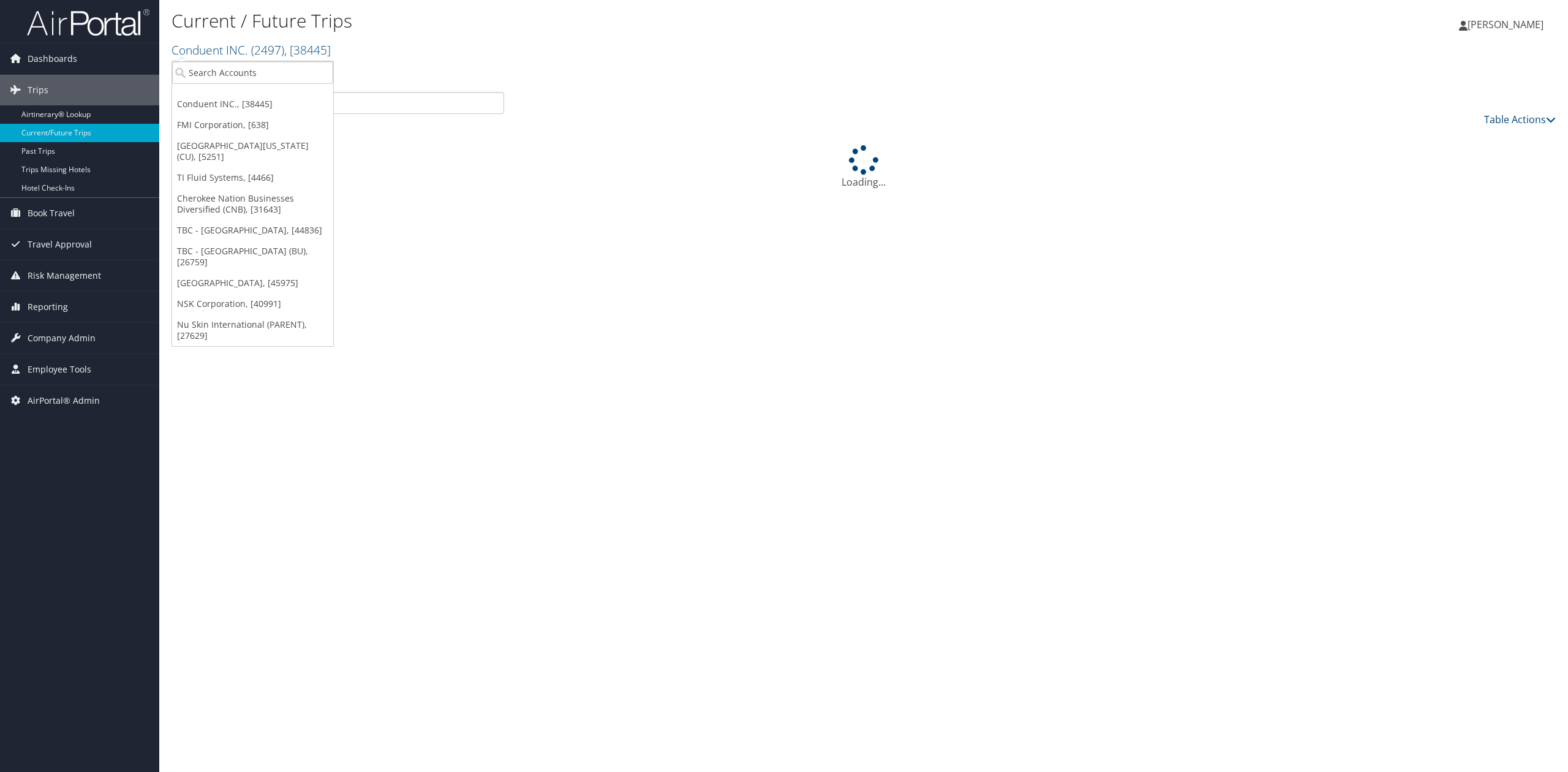
click at [225, 87] on ul "Conduent INC., [38445] FMI Corporation, [638] University of Colorado (CU), [525…" at bounding box center [252, 204] width 162 height 286
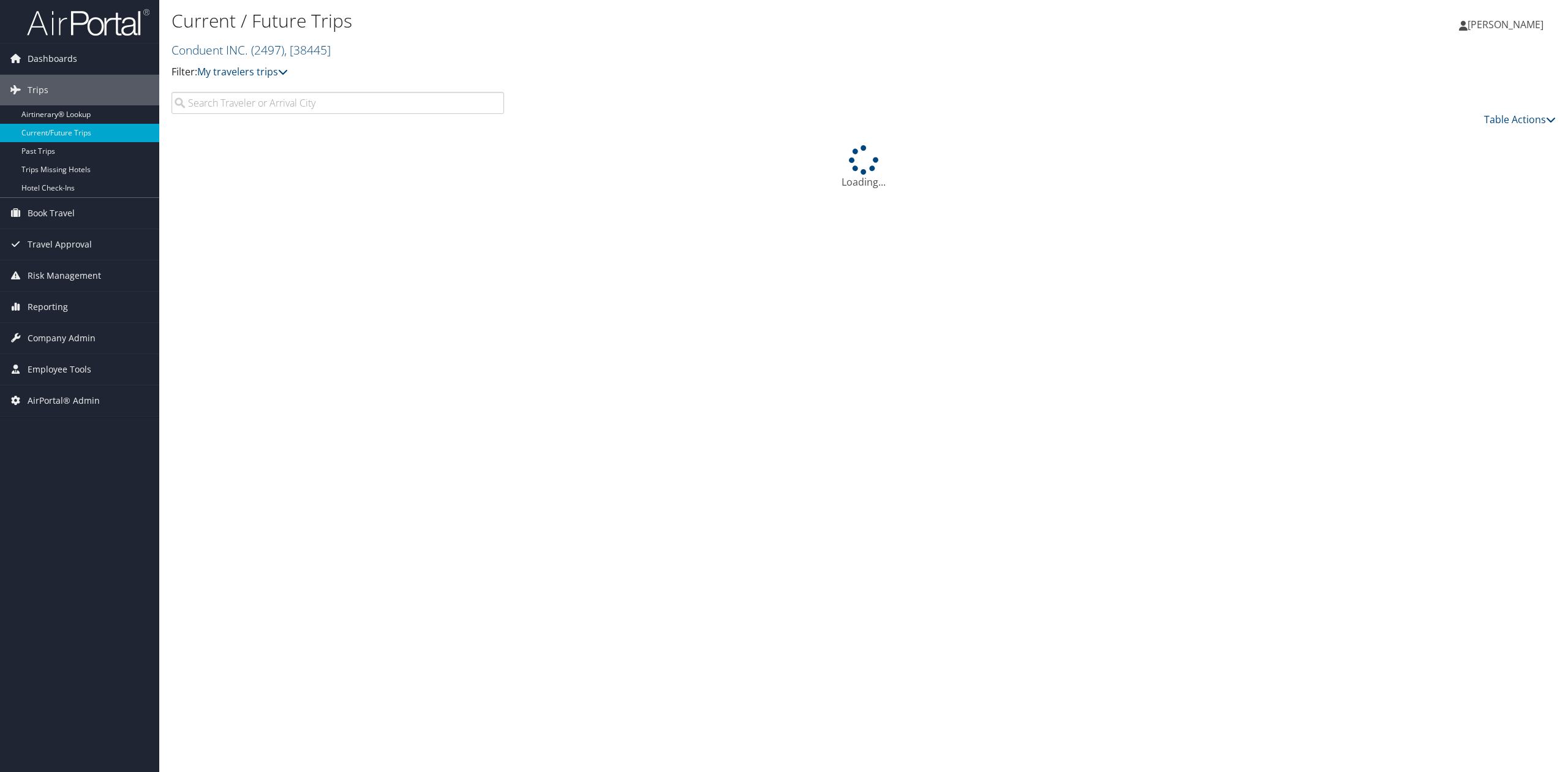
click at [236, 57] on small "Conduent INC. ( 2497 ) , [ 38445 ]" at bounding box center [251, 49] width 159 height 16
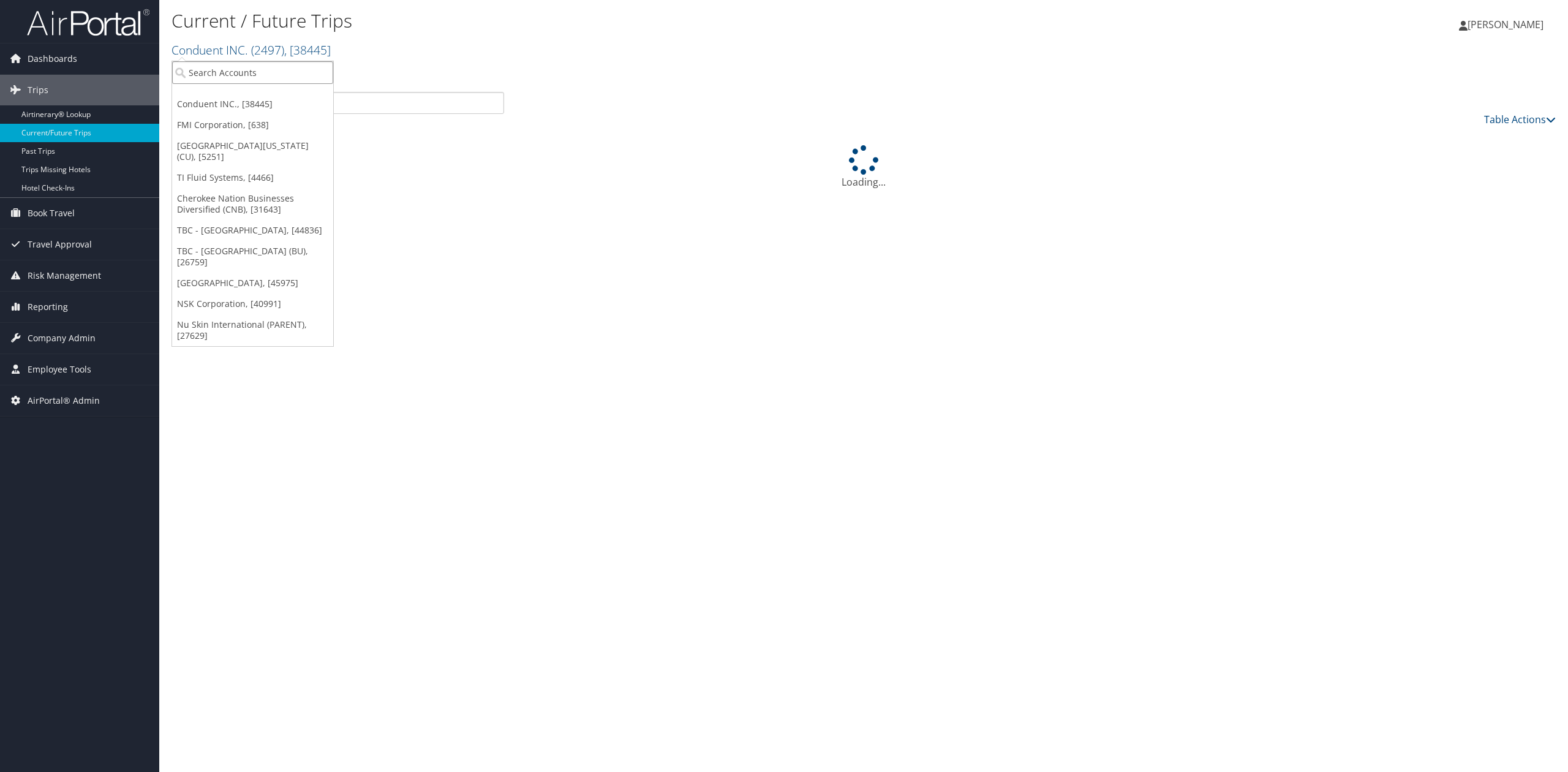
click at [233, 77] on input "search" at bounding box center [252, 72] width 161 height 22
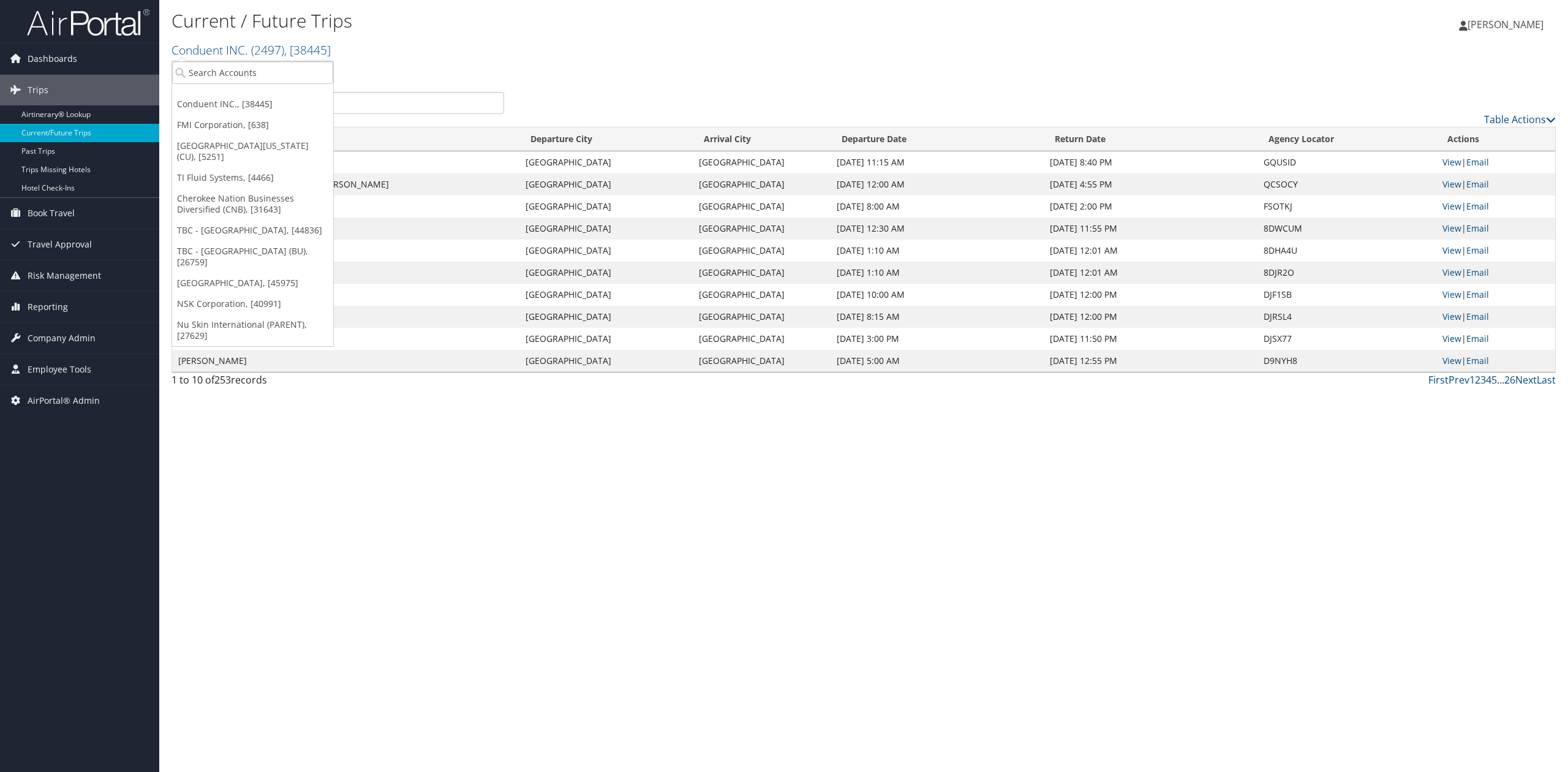
click at [378, 96] on input "search" at bounding box center [337, 103] width 333 height 22
click at [223, 55] on link "Conduent INC. ( 2497 ) , [ 38445 ]" at bounding box center [251, 49] width 159 height 16
click at [201, 398] on div "Current / Future Trips Conduent INC. ( 2497 ) , [ 38445 ] Conduent INC. FMI Cor…" at bounding box center [863, 386] width 1408 height 772
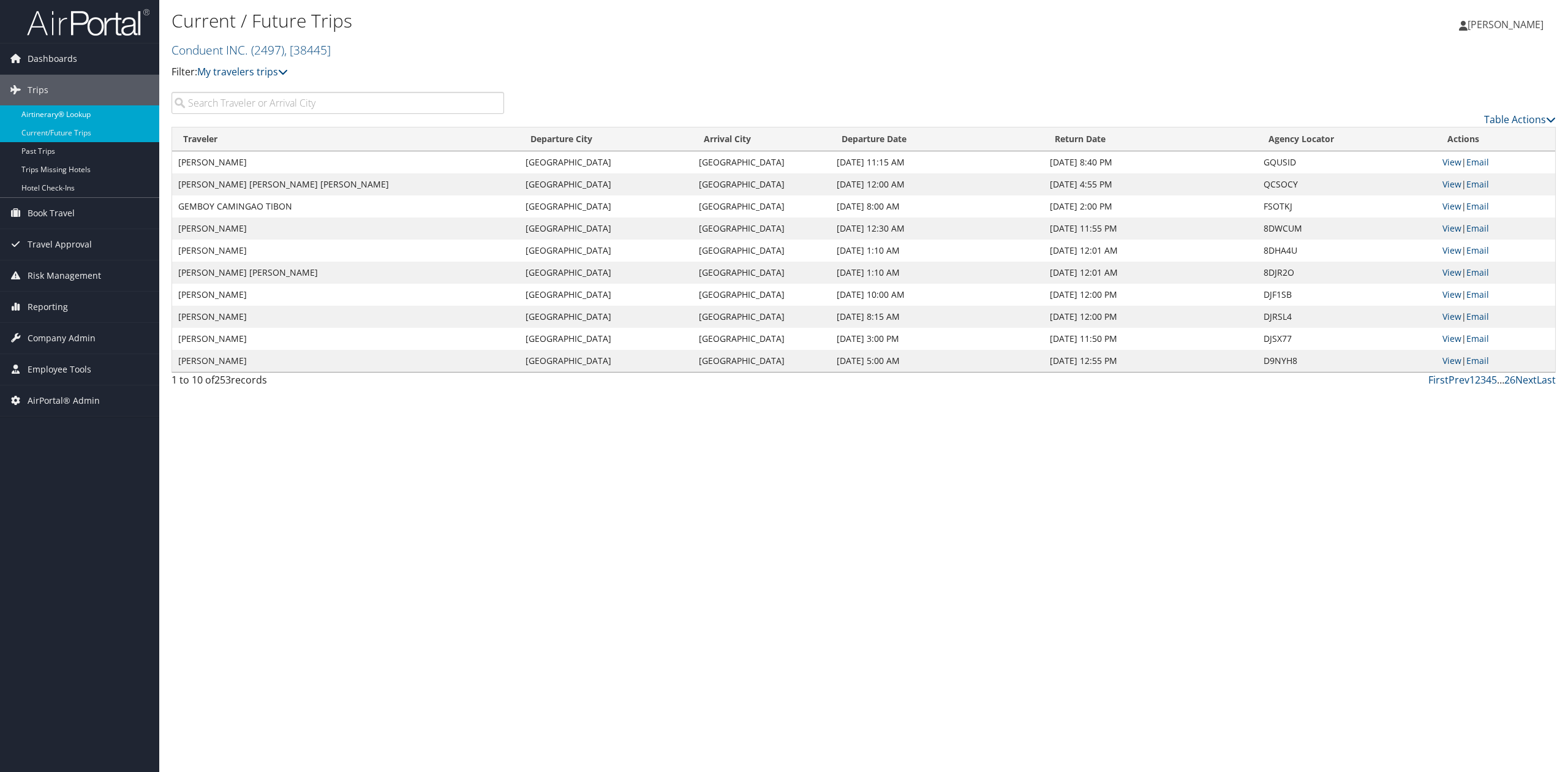
click at [102, 113] on link "Airtinerary® Lookup" at bounding box center [79, 115] width 159 height 19
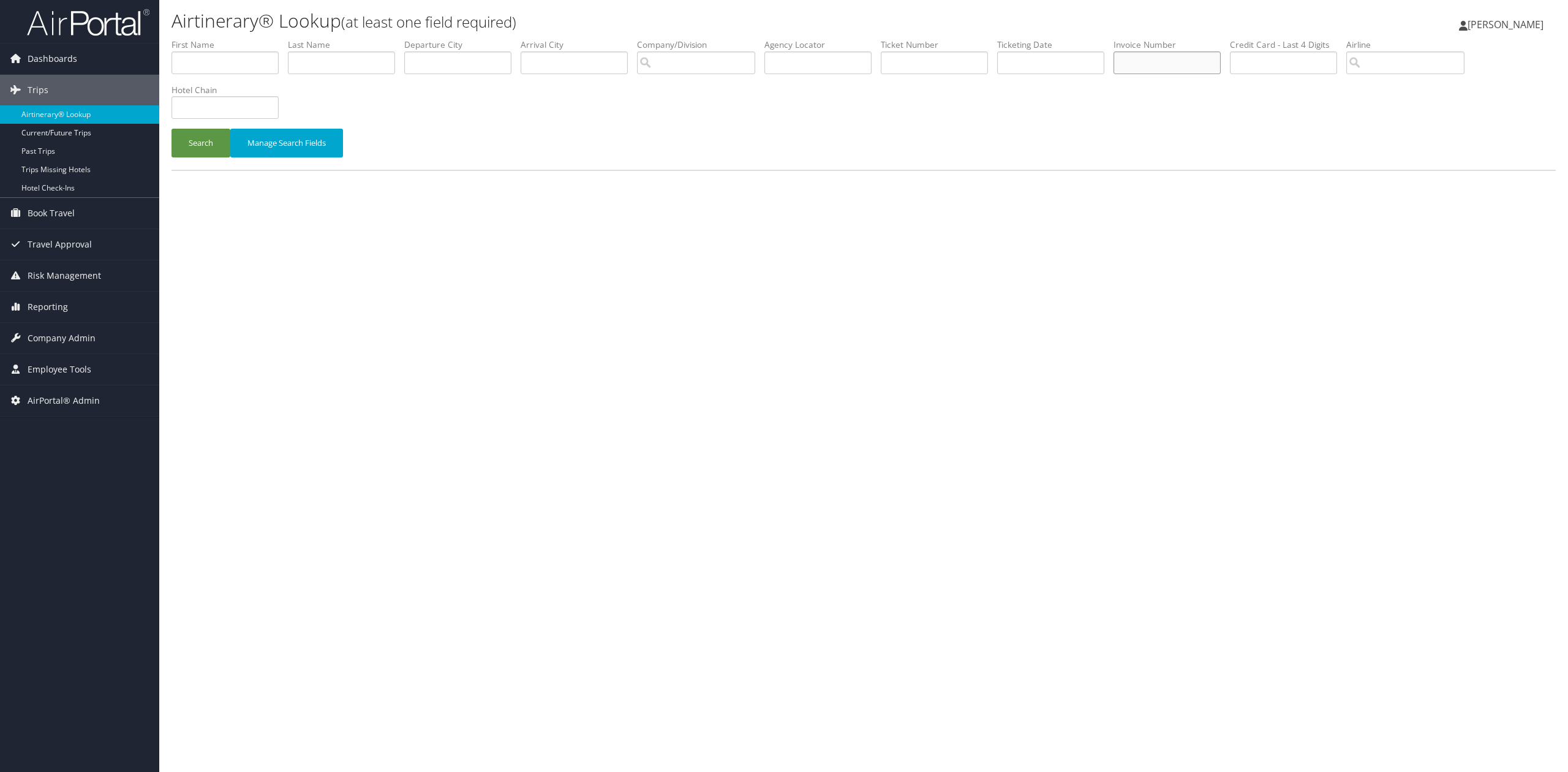
click at [1177, 62] on input "text" at bounding box center [1167, 63] width 107 height 22
click at [732, 74] on li "Company/Division" at bounding box center [700, 61] width 127 height 45
click at [806, 66] on input "text" at bounding box center [817, 63] width 107 height 22
paste input "CHXUPJ"
type input "CHXUPJ"
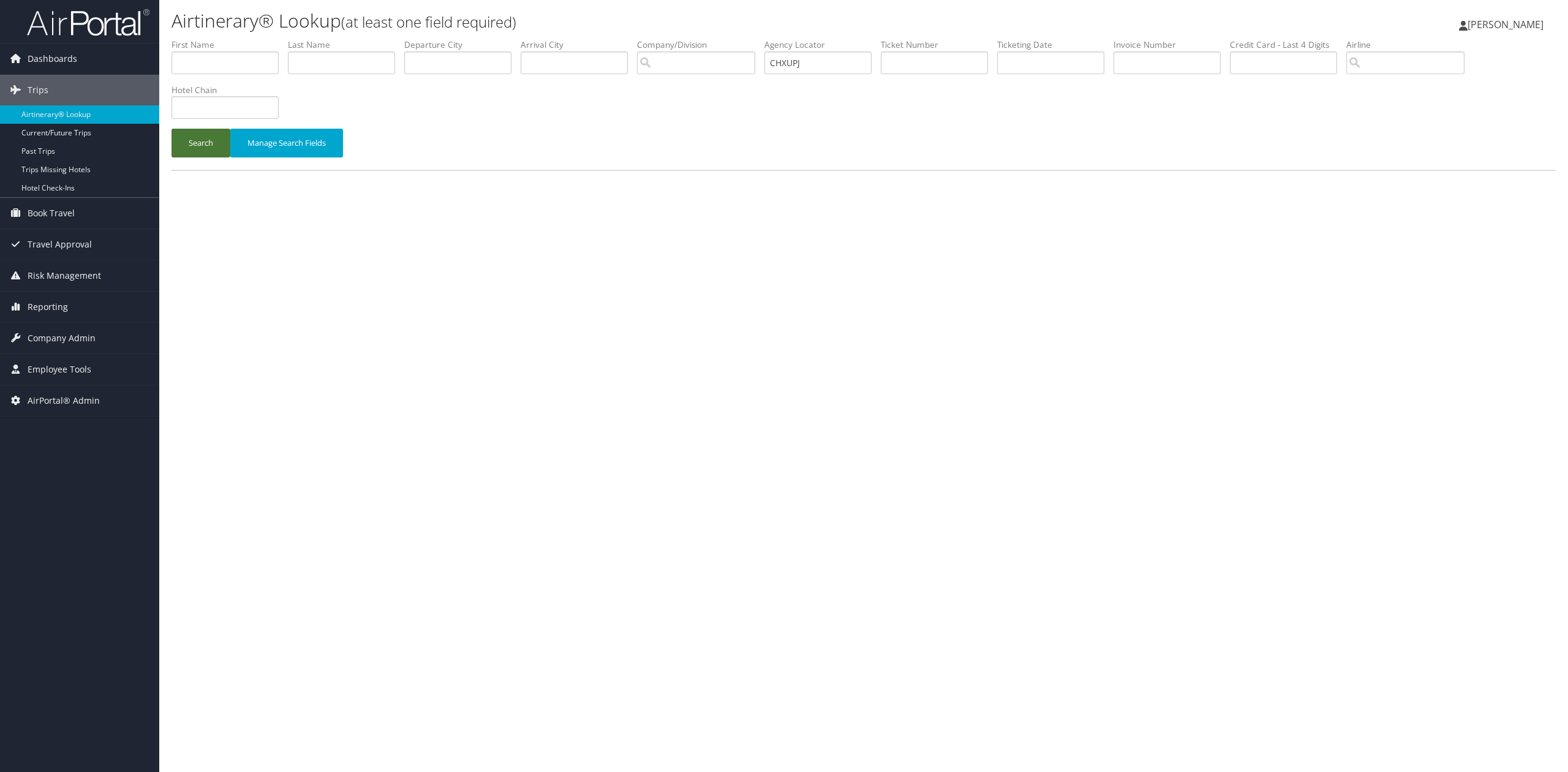
click at [189, 137] on button "Search" at bounding box center [201, 143] width 59 height 29
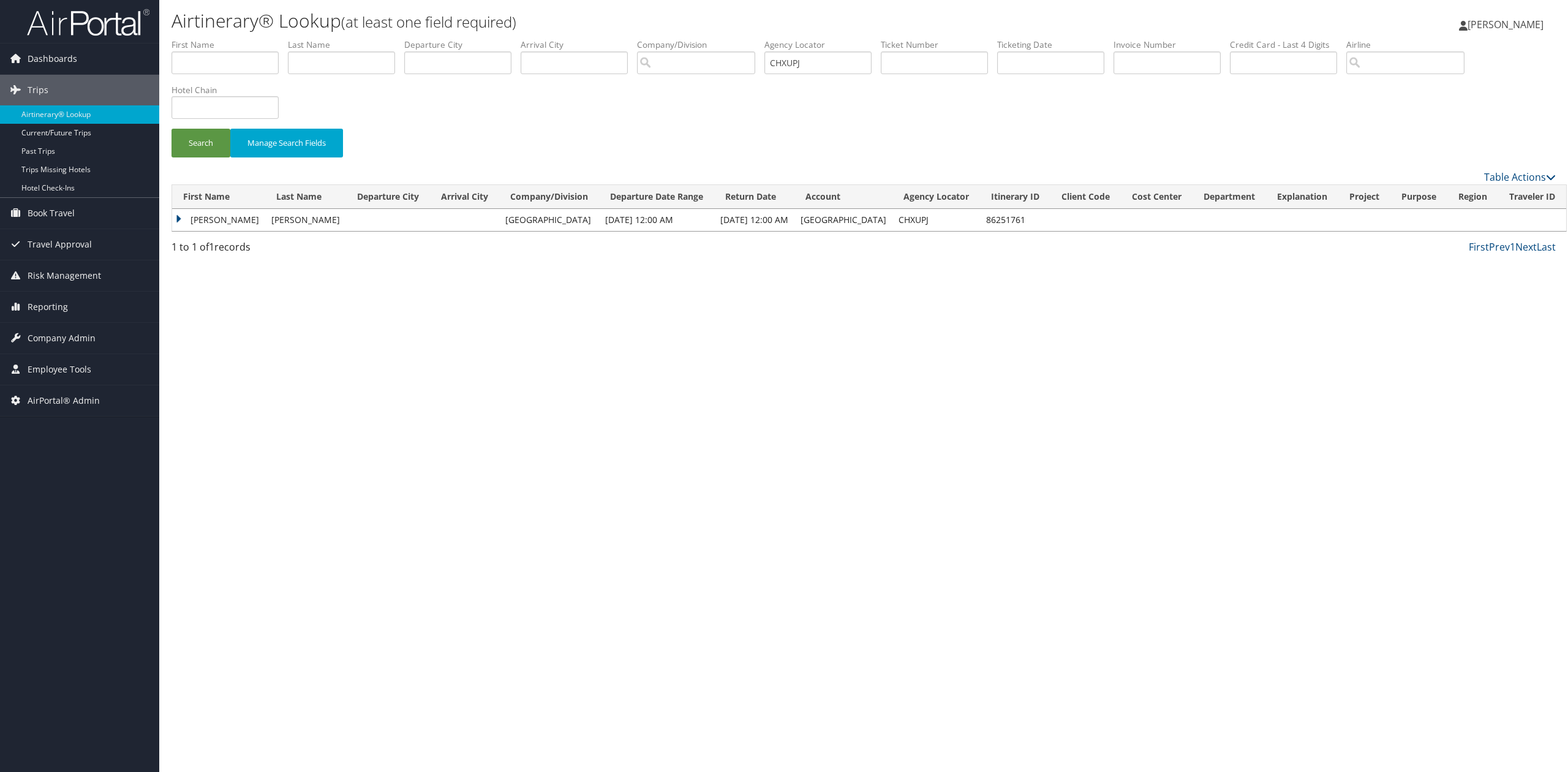
click at [177, 224] on td "[PERSON_NAME]" at bounding box center [218, 220] width 93 height 22
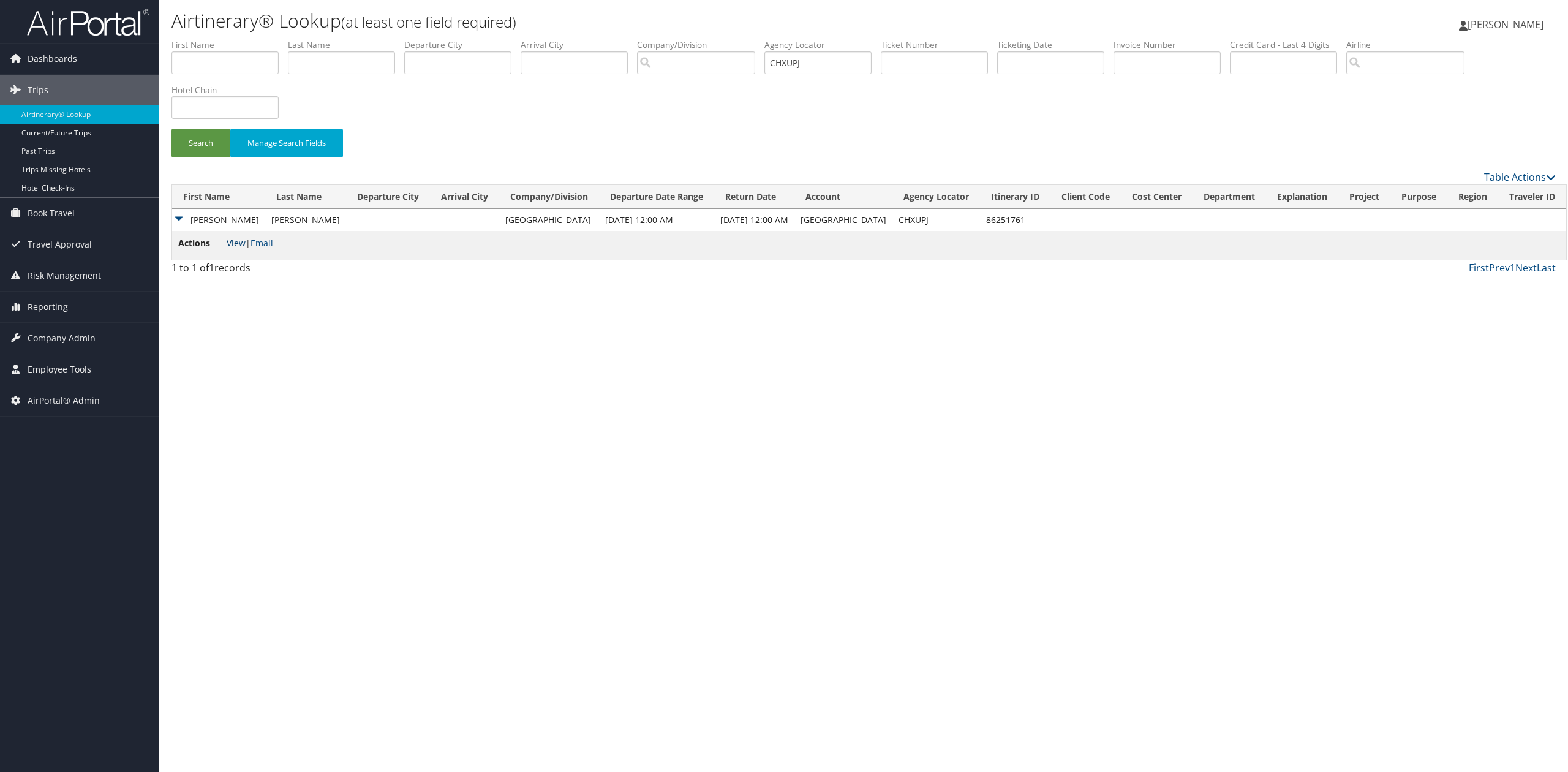
click at [236, 248] on link "View" at bounding box center [236, 242] width 19 height 12
drag, startPoint x: 346, startPoint y: 388, endPoint x: 349, endPoint y: 367, distance: 21.2
click at [346, 388] on div "Airtinerary® Lookup (at least one field required) Tiffany Soja Tiffany Soja My …" at bounding box center [863, 386] width 1408 height 772
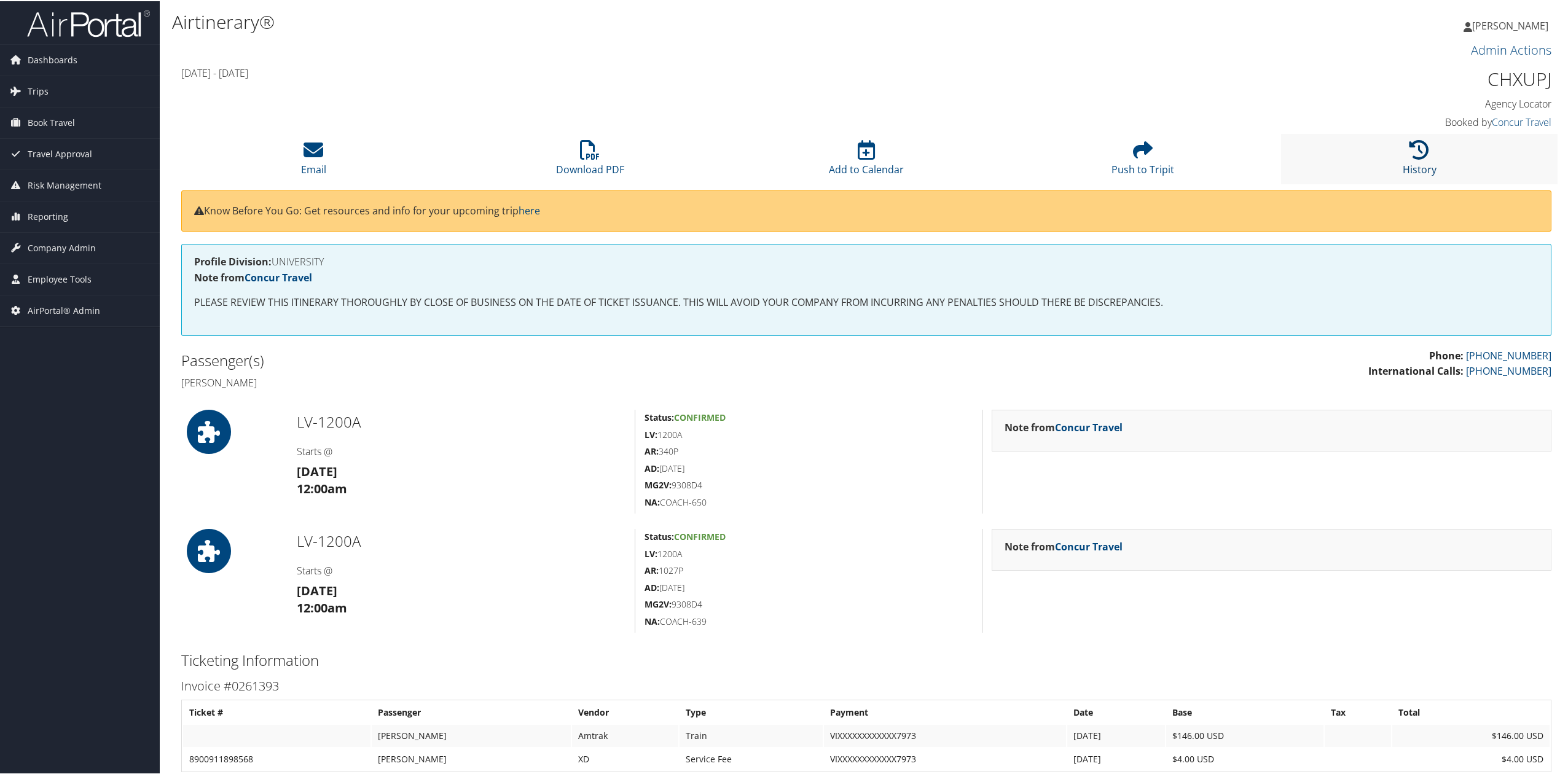
click at [1412, 174] on link "History" at bounding box center [1420, 160] width 34 height 29
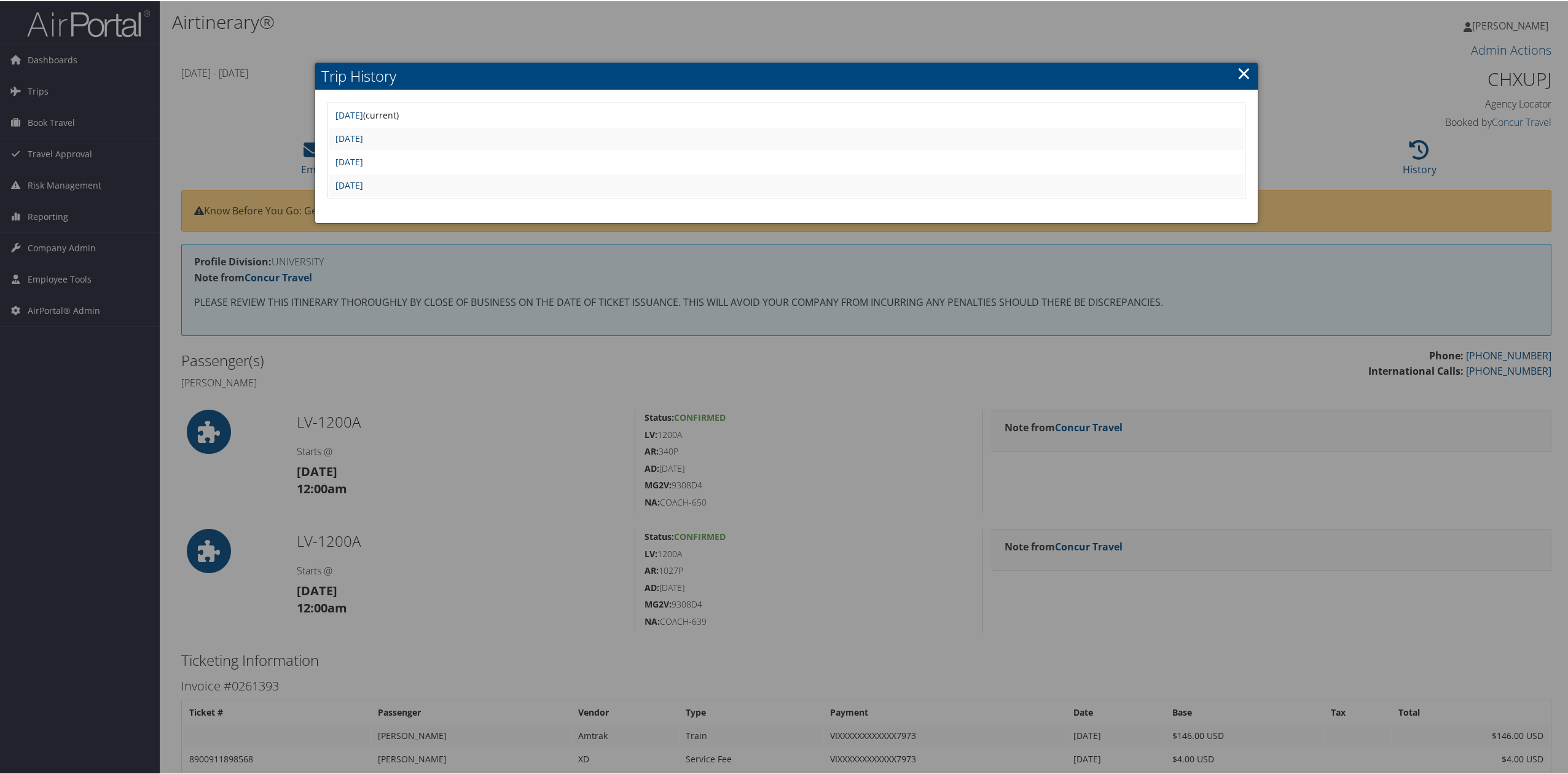
click at [363, 180] on link "[DATE]" at bounding box center [349, 183] width 28 height 12
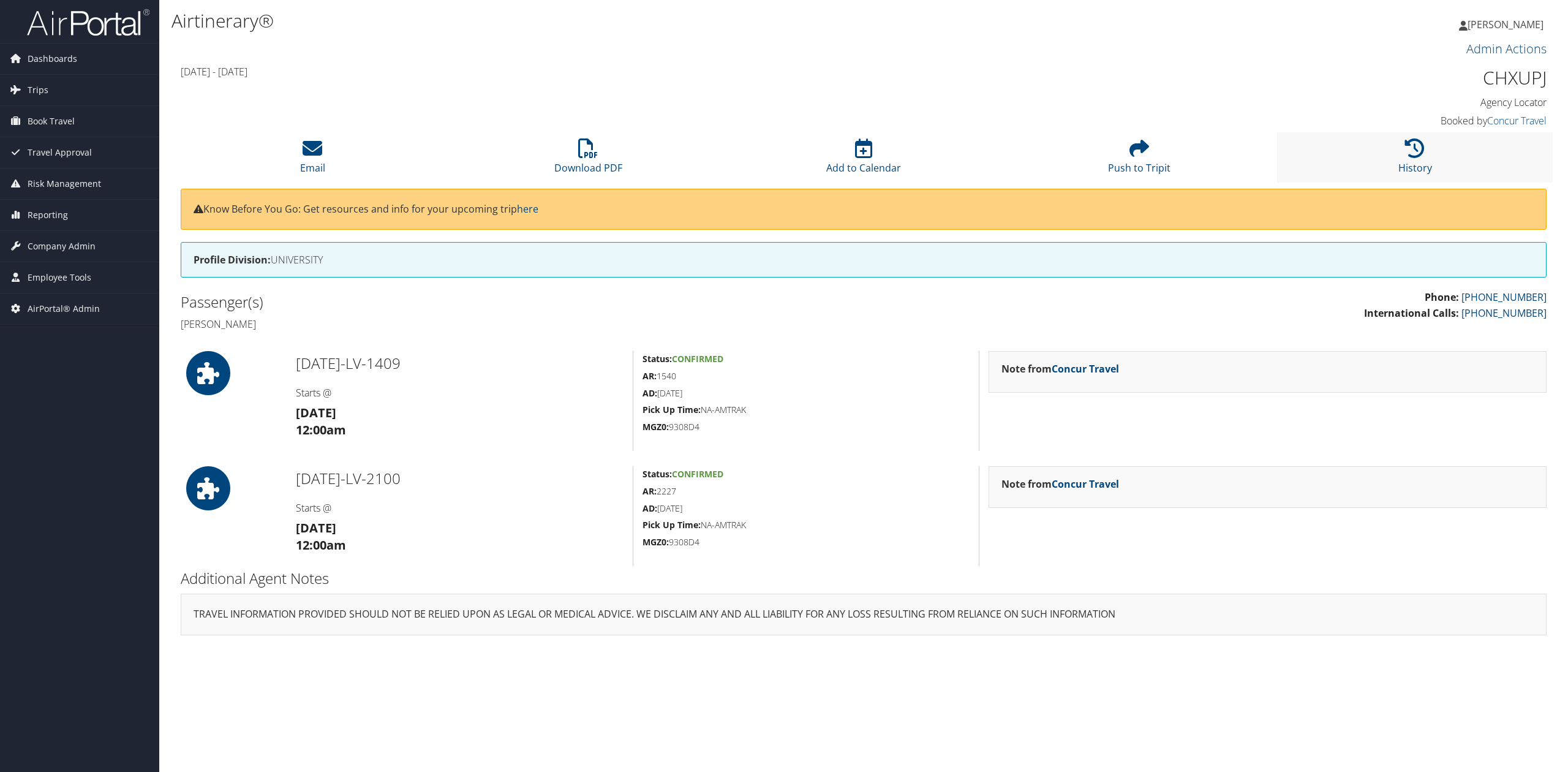
click at [1397, 151] on li "History" at bounding box center [1414, 157] width 275 height 49
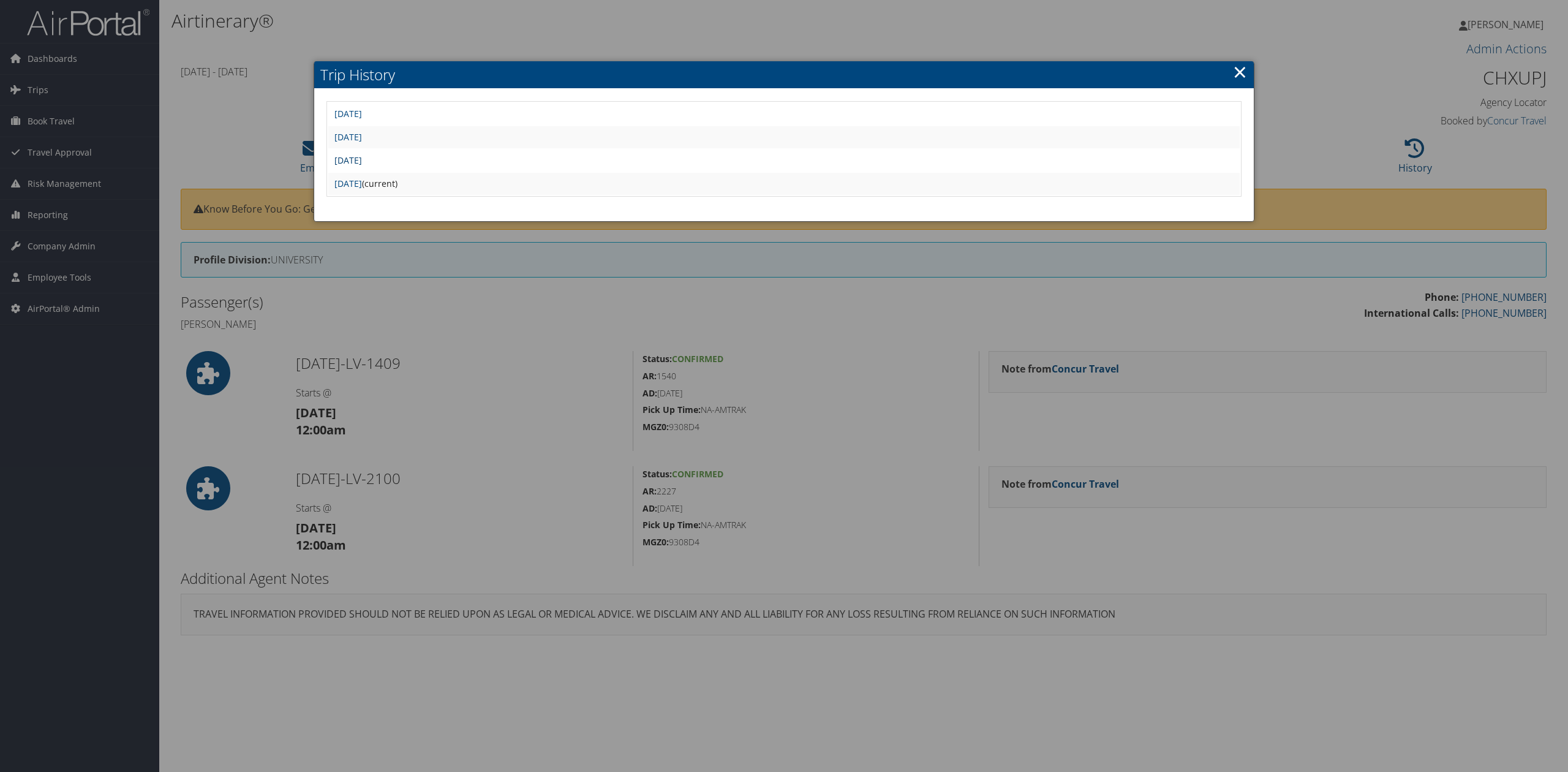
click at [362, 155] on link "Tue Sep 16 11:44:07 MDT 2025" at bounding box center [348, 160] width 28 height 12
